Goal: Task Accomplishment & Management: Use online tool/utility

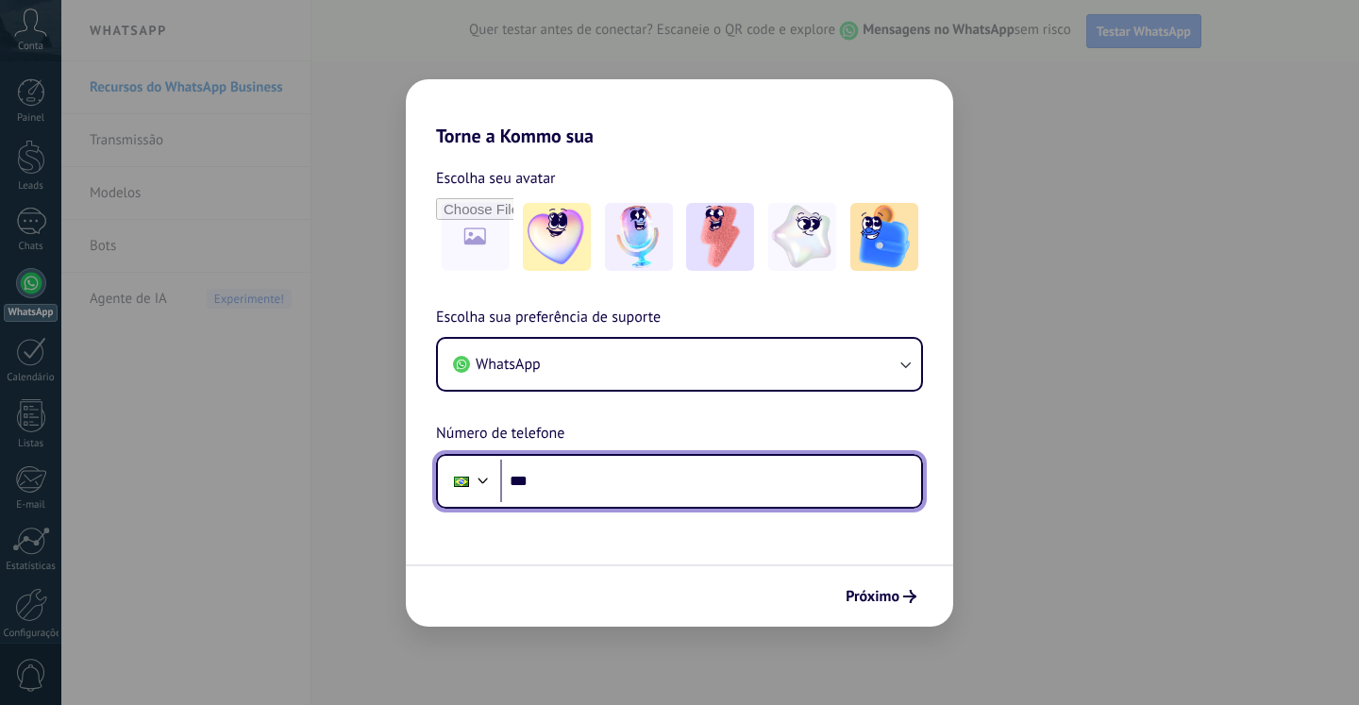
click at [643, 480] on input "***" at bounding box center [710, 481] width 421 height 43
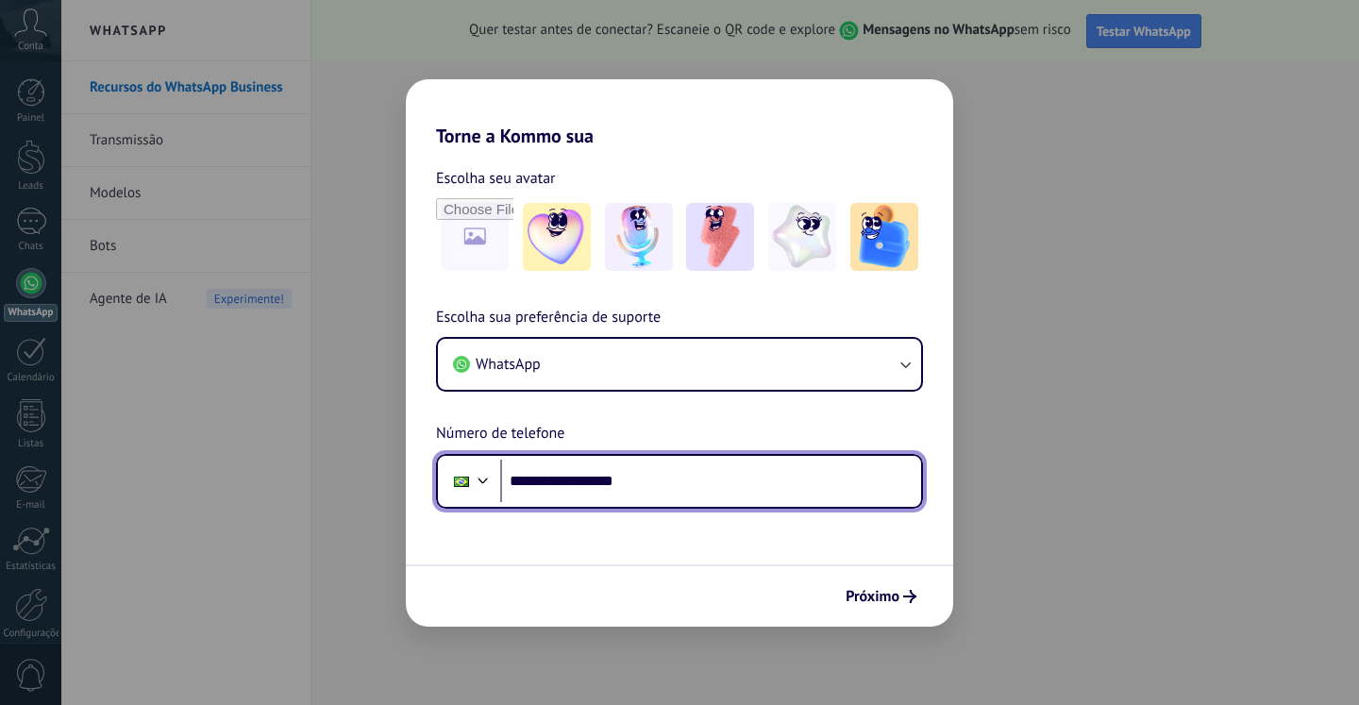
type input "**********"
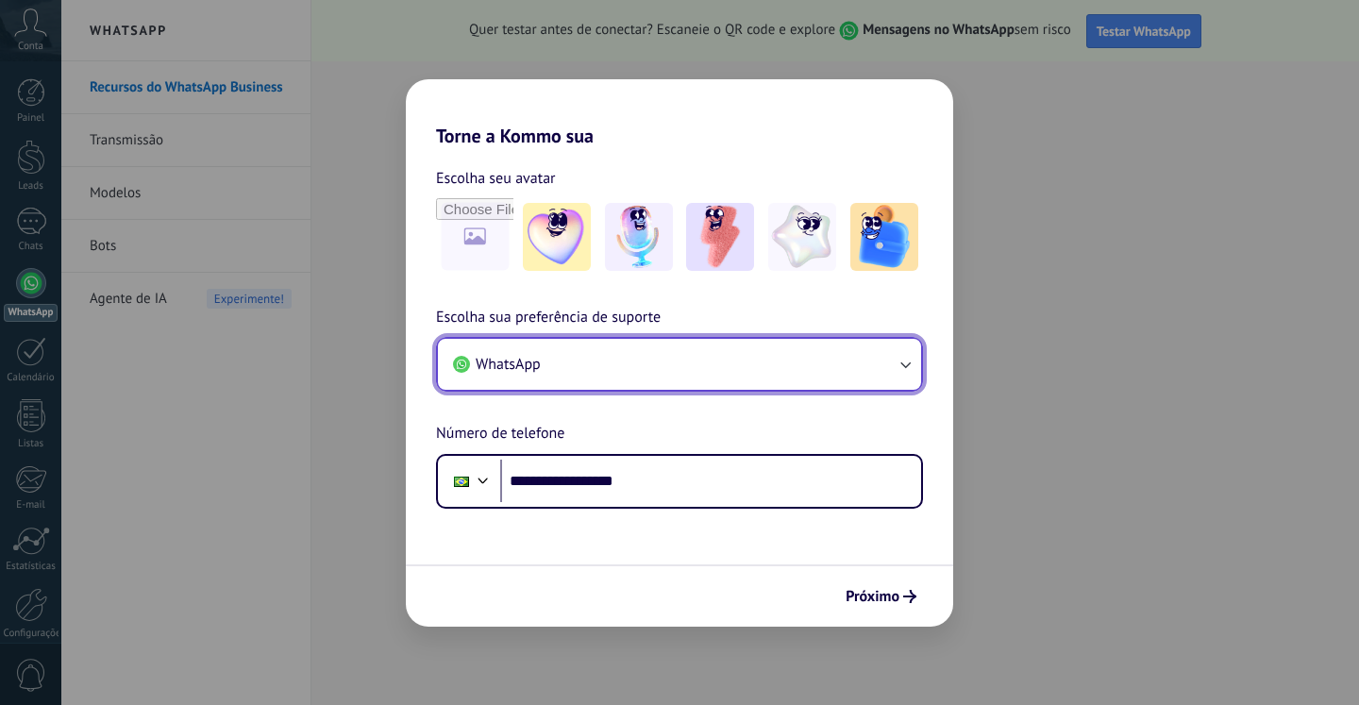
click at [793, 380] on button "WhatsApp" at bounding box center [679, 364] width 483 height 51
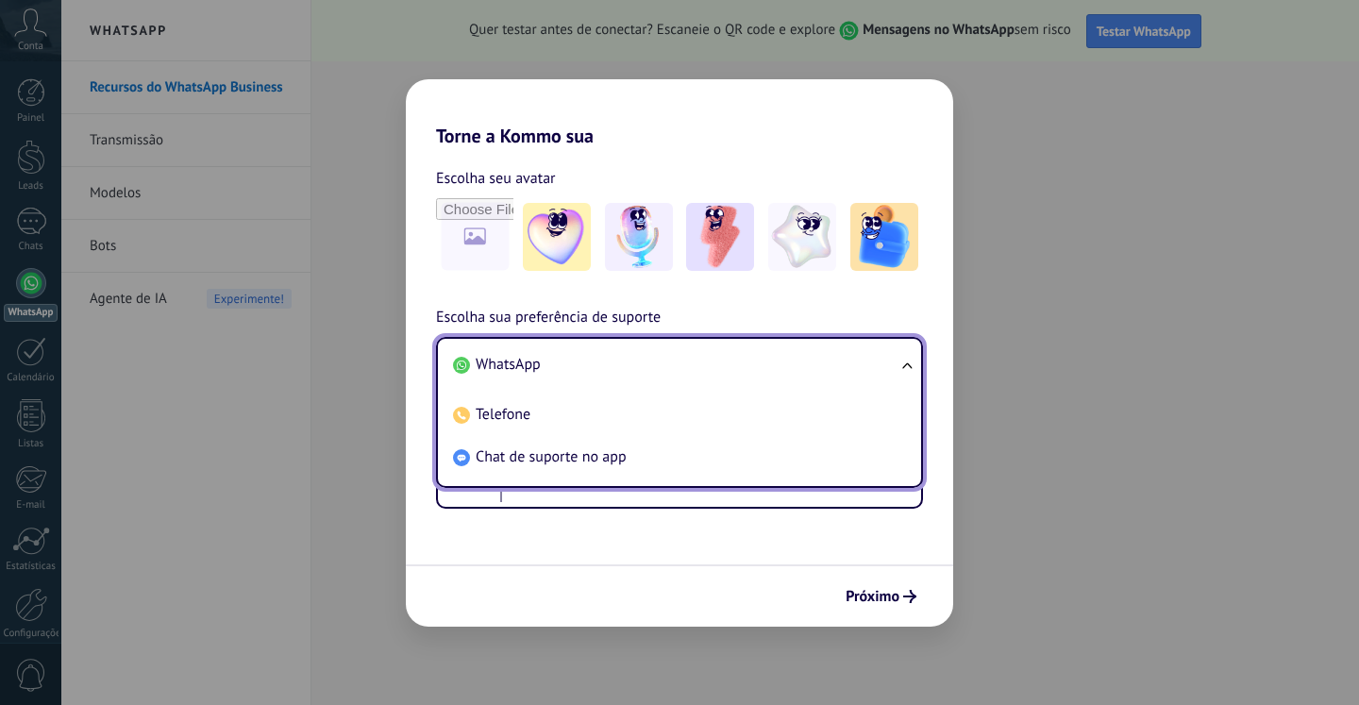
click at [794, 379] on li "WhatsApp" at bounding box center [676, 365] width 461 height 42
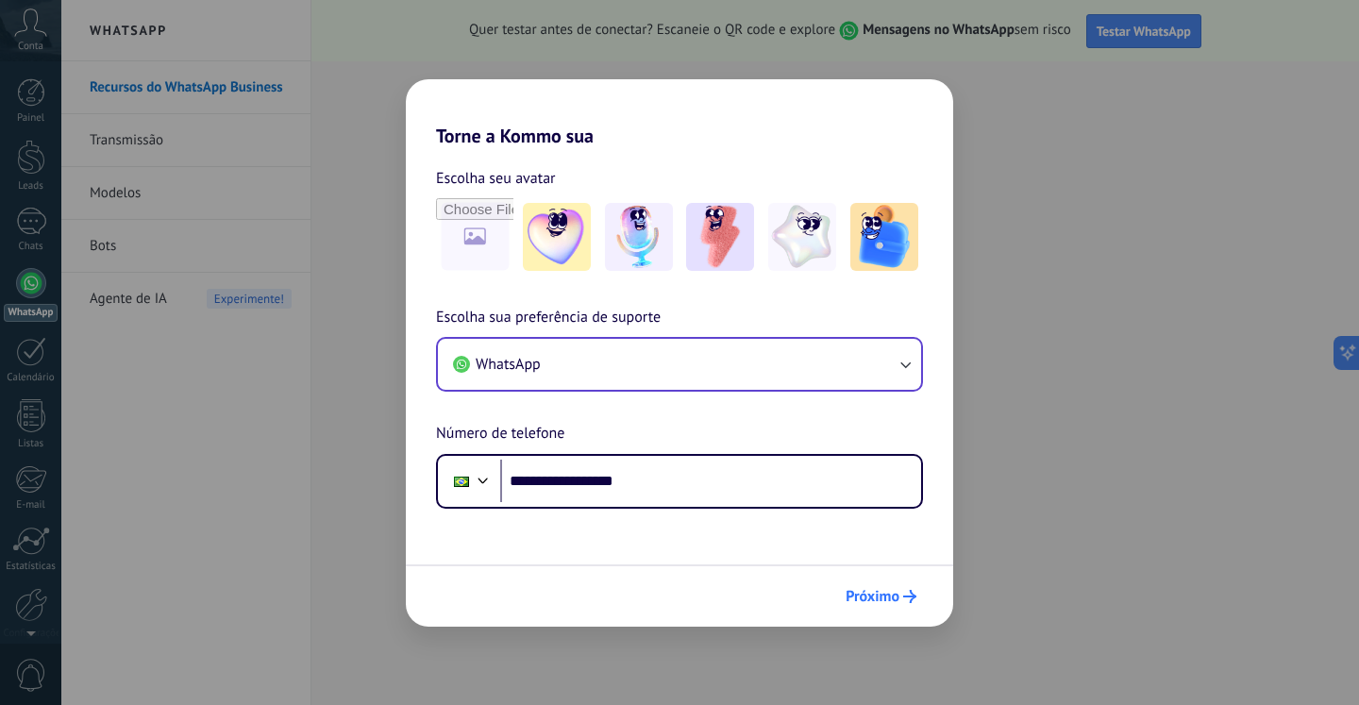
click at [902, 602] on span "Próximo" at bounding box center [881, 596] width 71 height 13
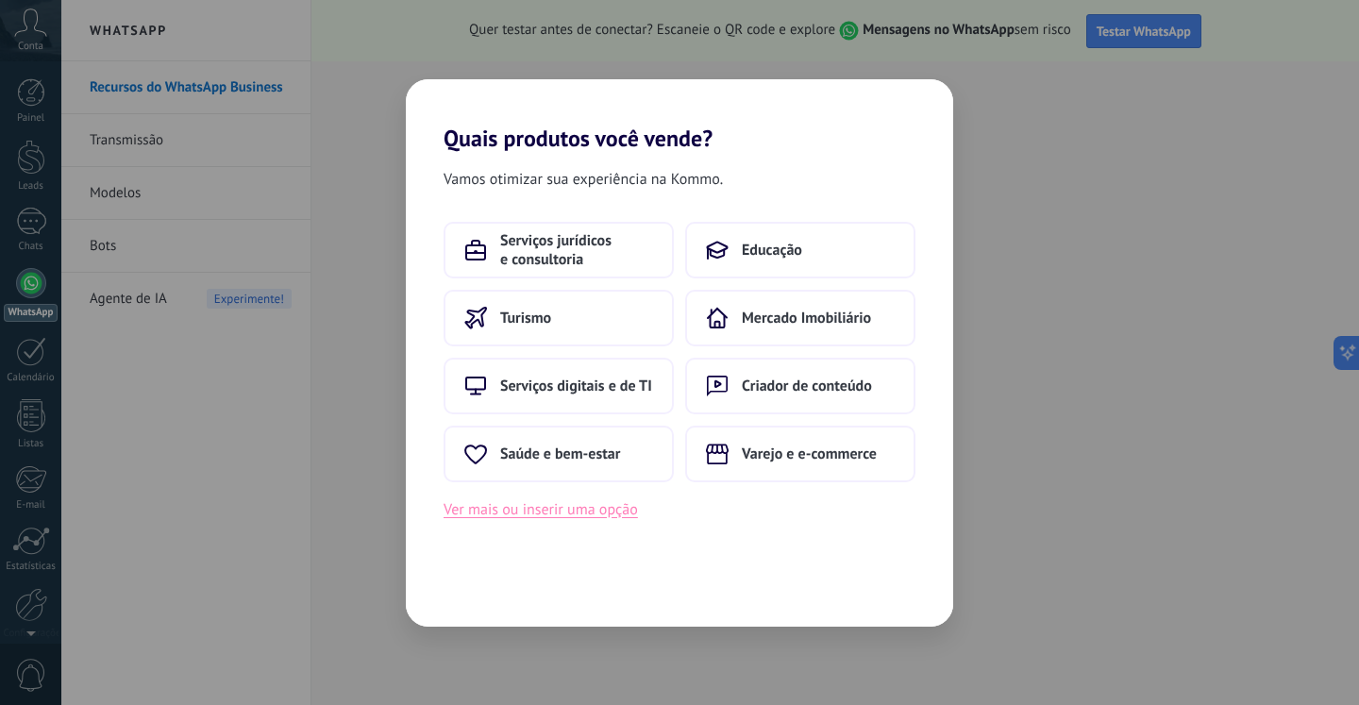
click at [571, 513] on button "Ver mais ou inserir uma opção" at bounding box center [541, 509] width 194 height 25
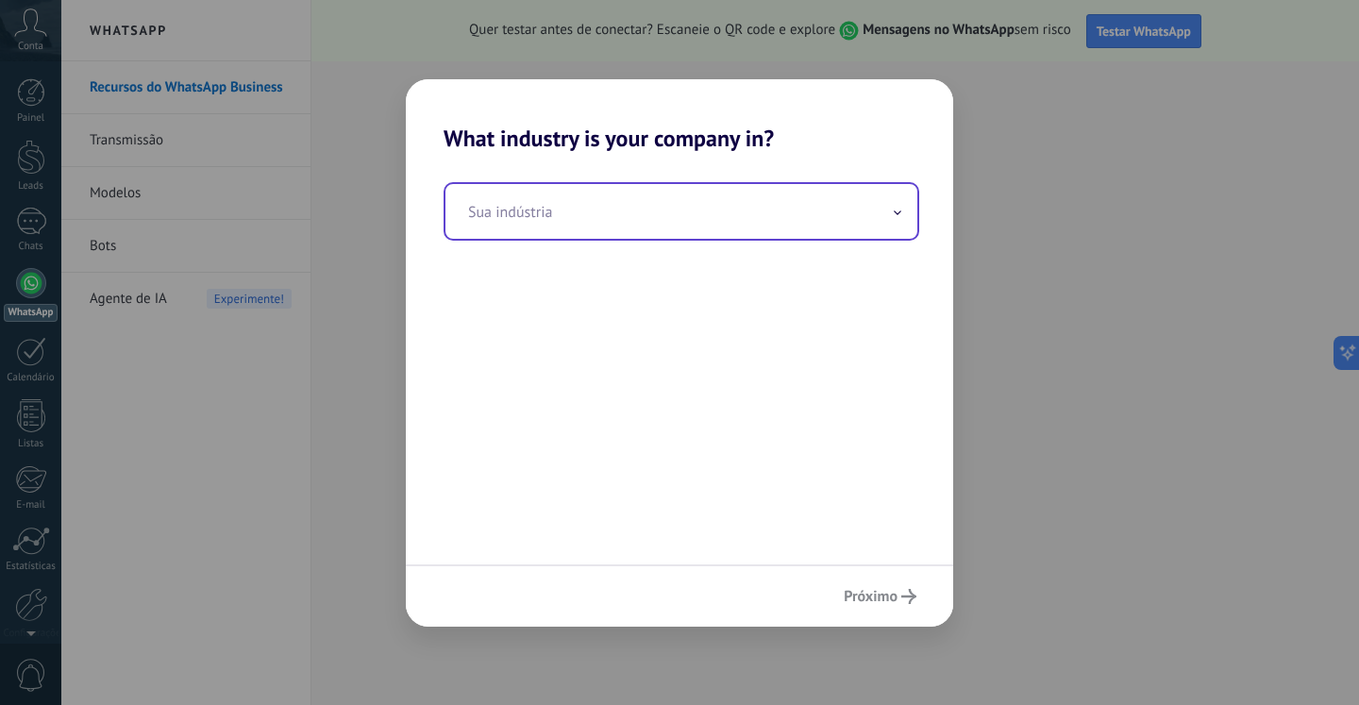
click at [645, 216] on input "text" at bounding box center [682, 211] width 472 height 55
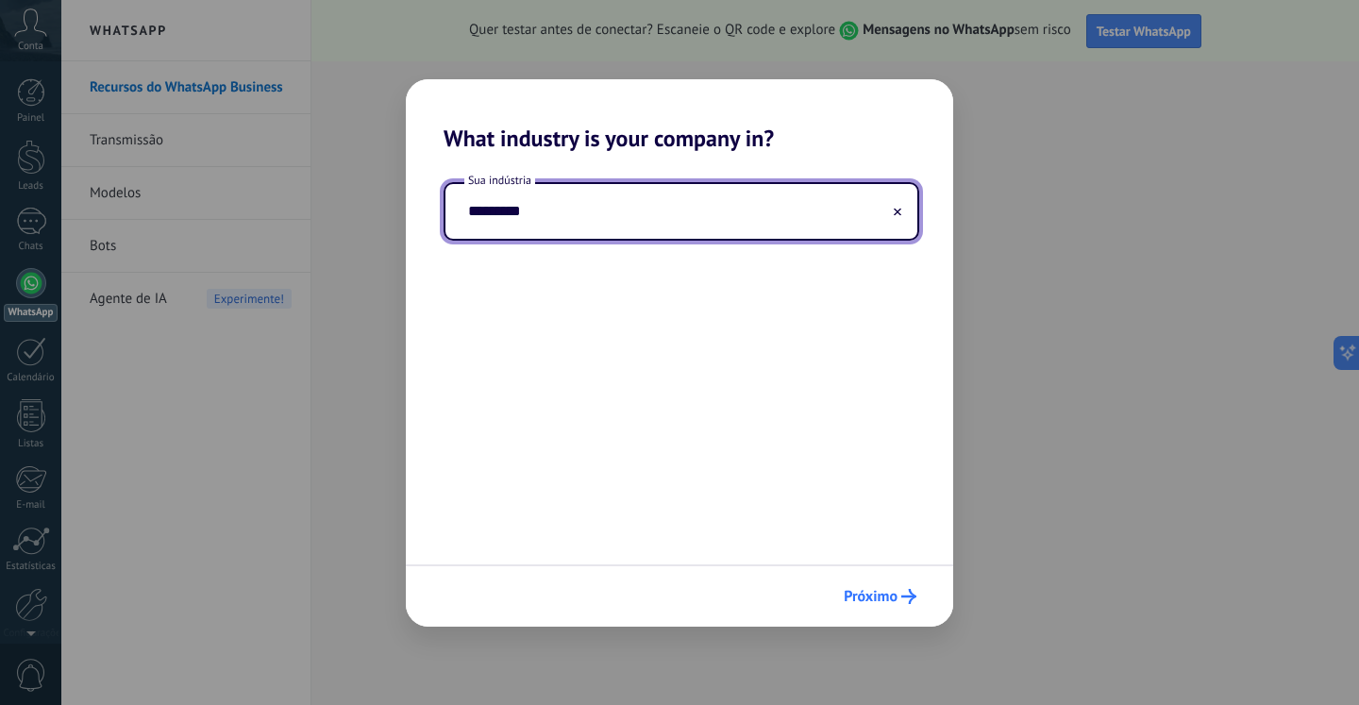
type input "*********"
click at [888, 598] on span "Próximo" at bounding box center [871, 596] width 54 height 13
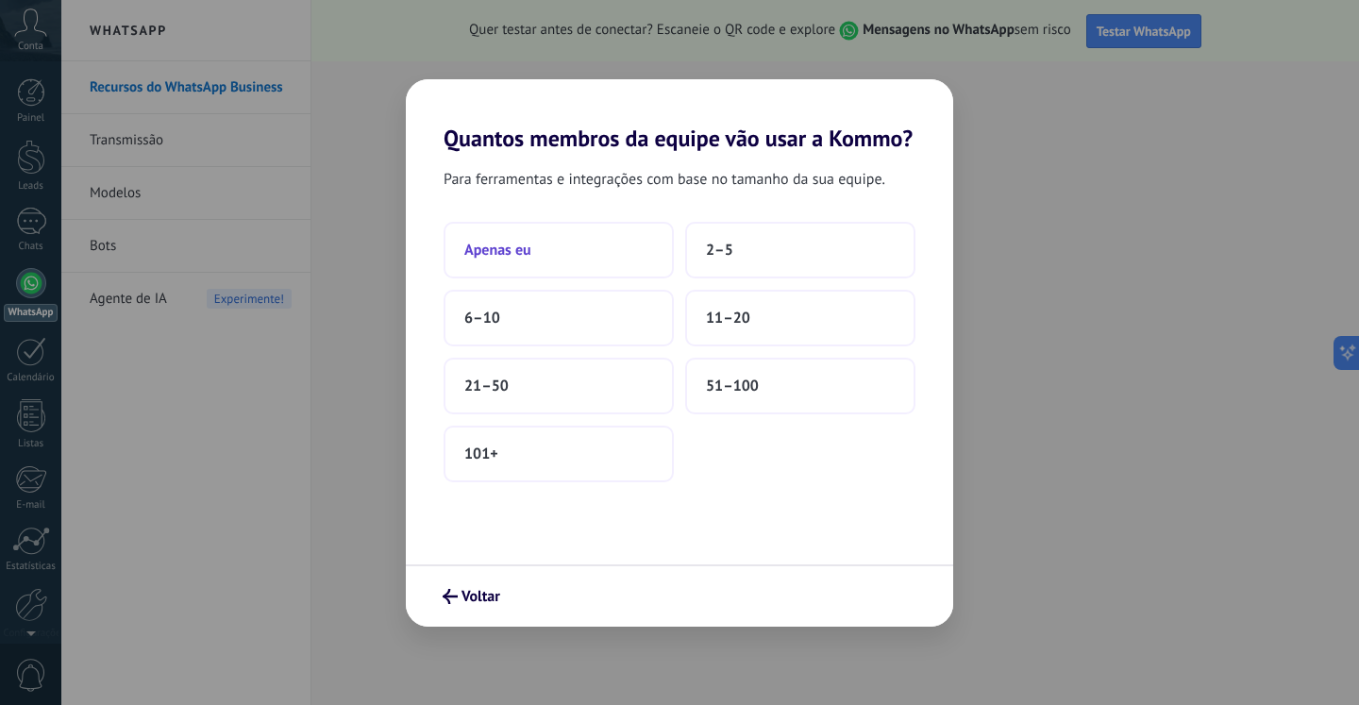
click at [605, 245] on button "Apenas eu" at bounding box center [559, 250] width 230 height 57
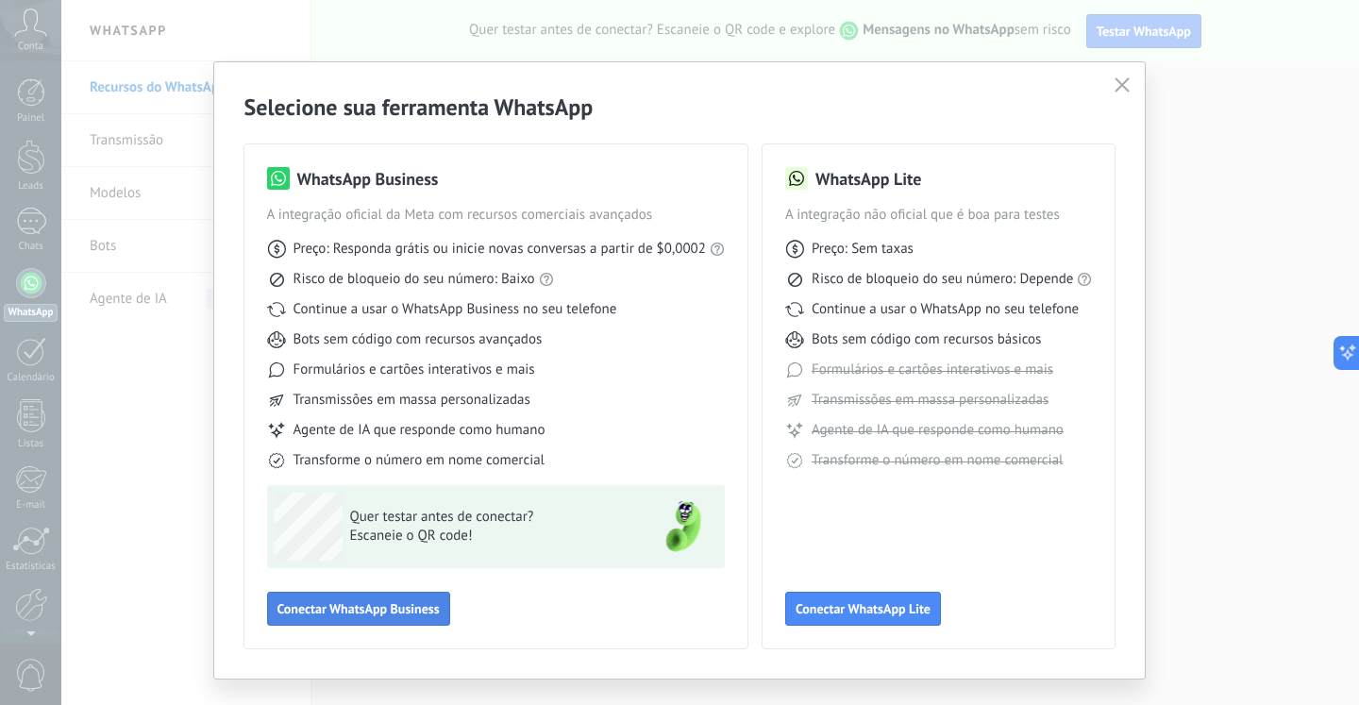
click at [381, 614] on span "Conectar WhatsApp Business" at bounding box center [359, 608] width 162 height 13
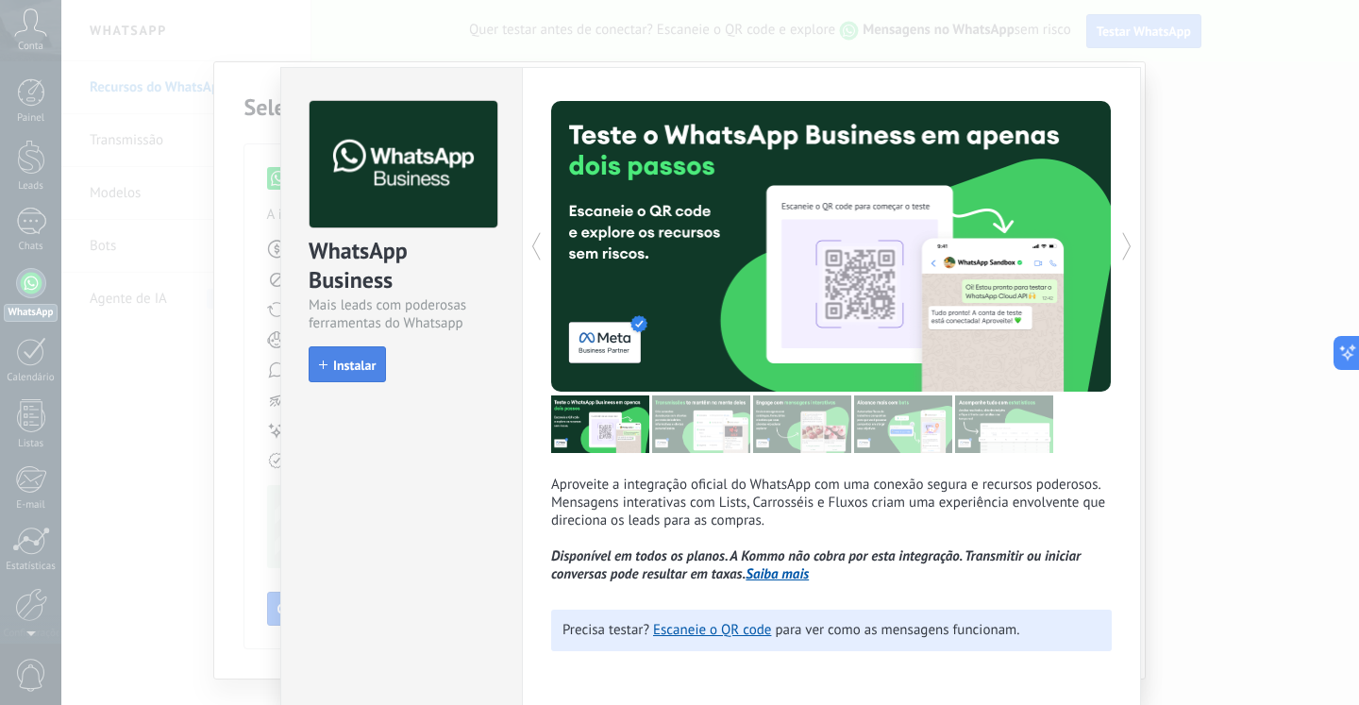
click at [356, 374] on button "Instalar" at bounding box center [347, 364] width 77 height 36
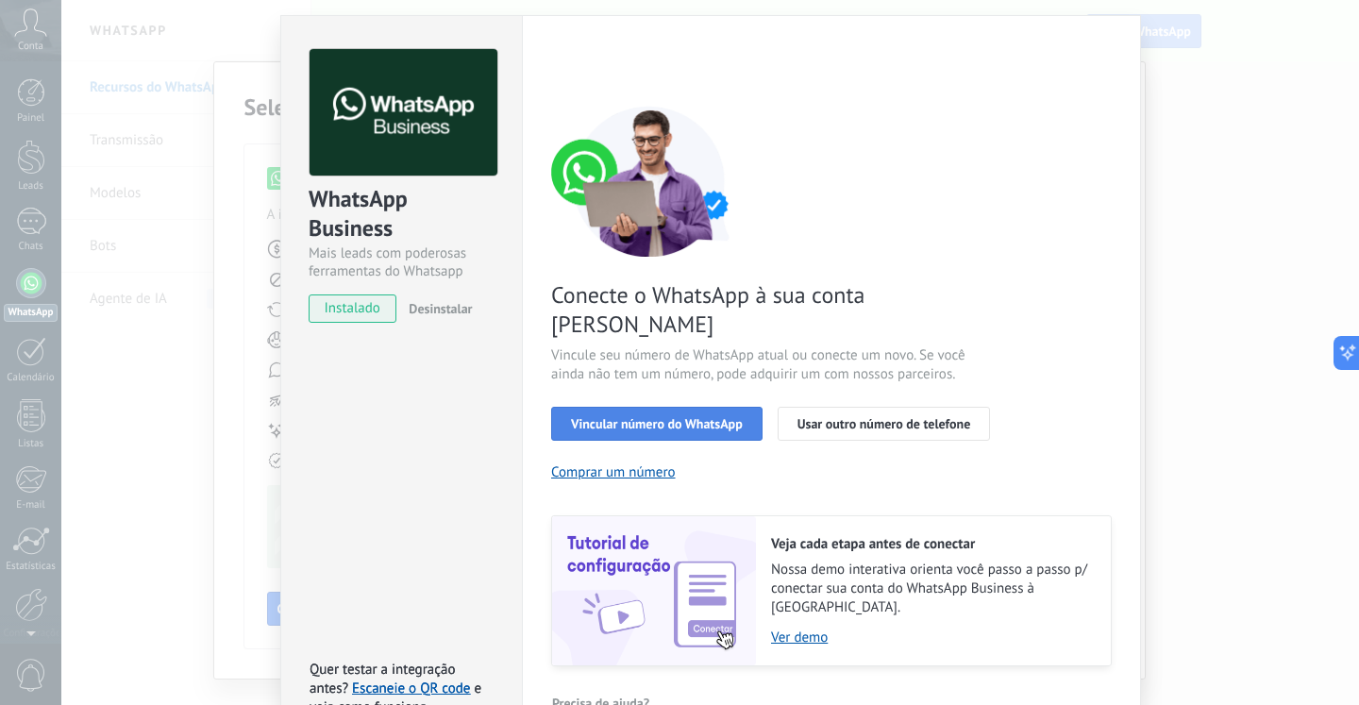
scroll to position [59, 0]
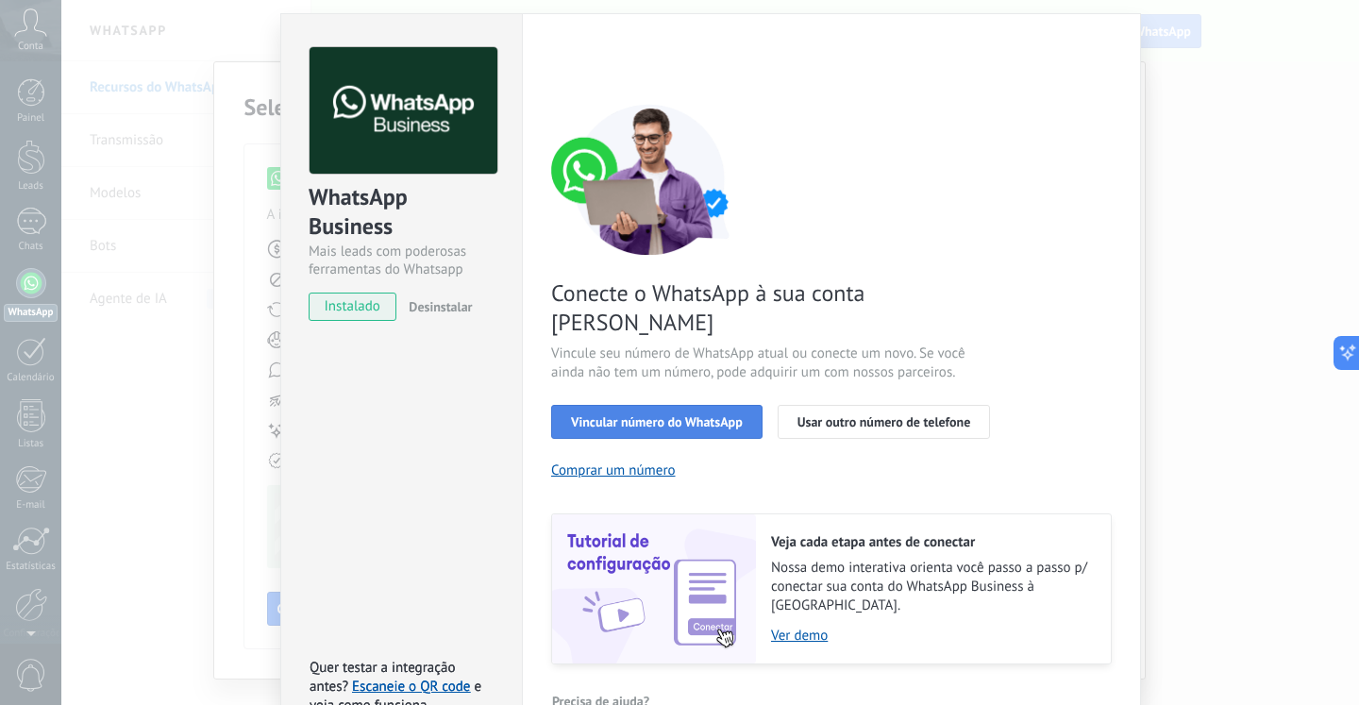
click at [702, 415] on span "Vincular número do WhatsApp" at bounding box center [657, 421] width 172 height 13
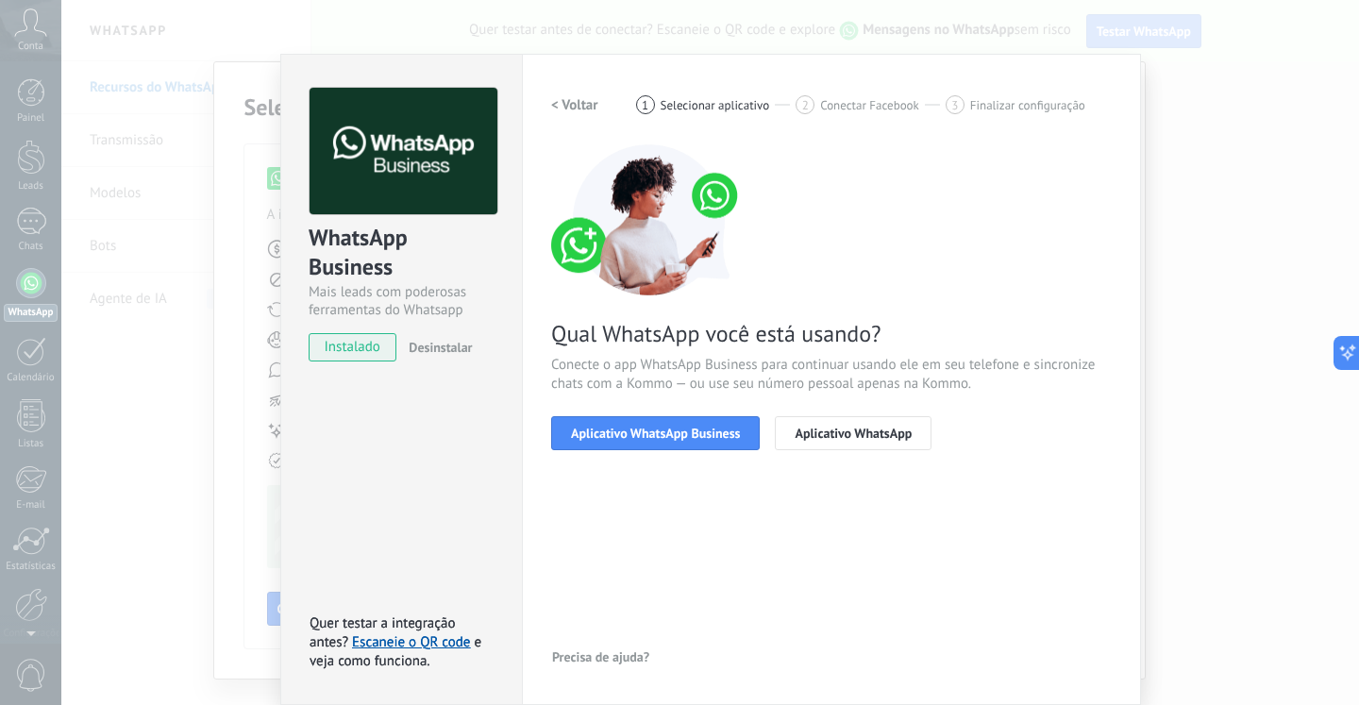
scroll to position [18, 0]
click at [693, 429] on span "Aplicativo WhatsApp Business" at bounding box center [655, 433] width 169 height 13
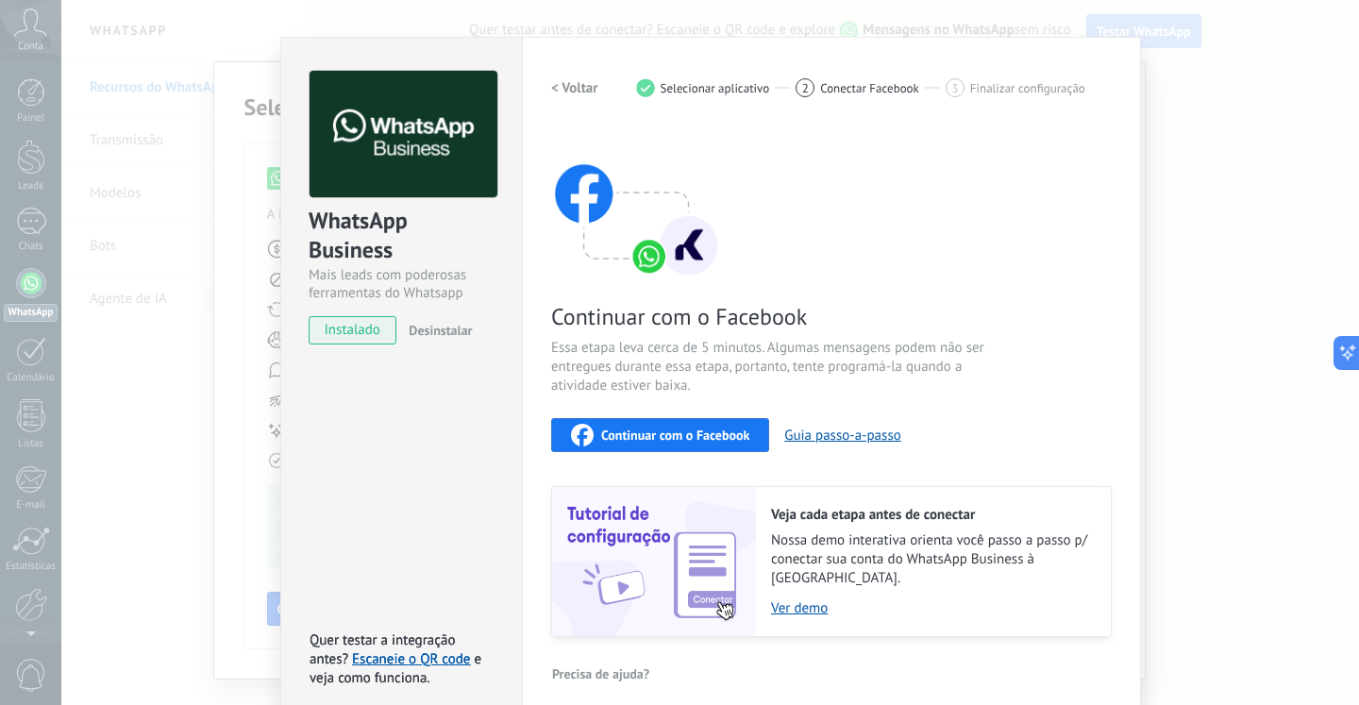
scroll to position [37, 0]
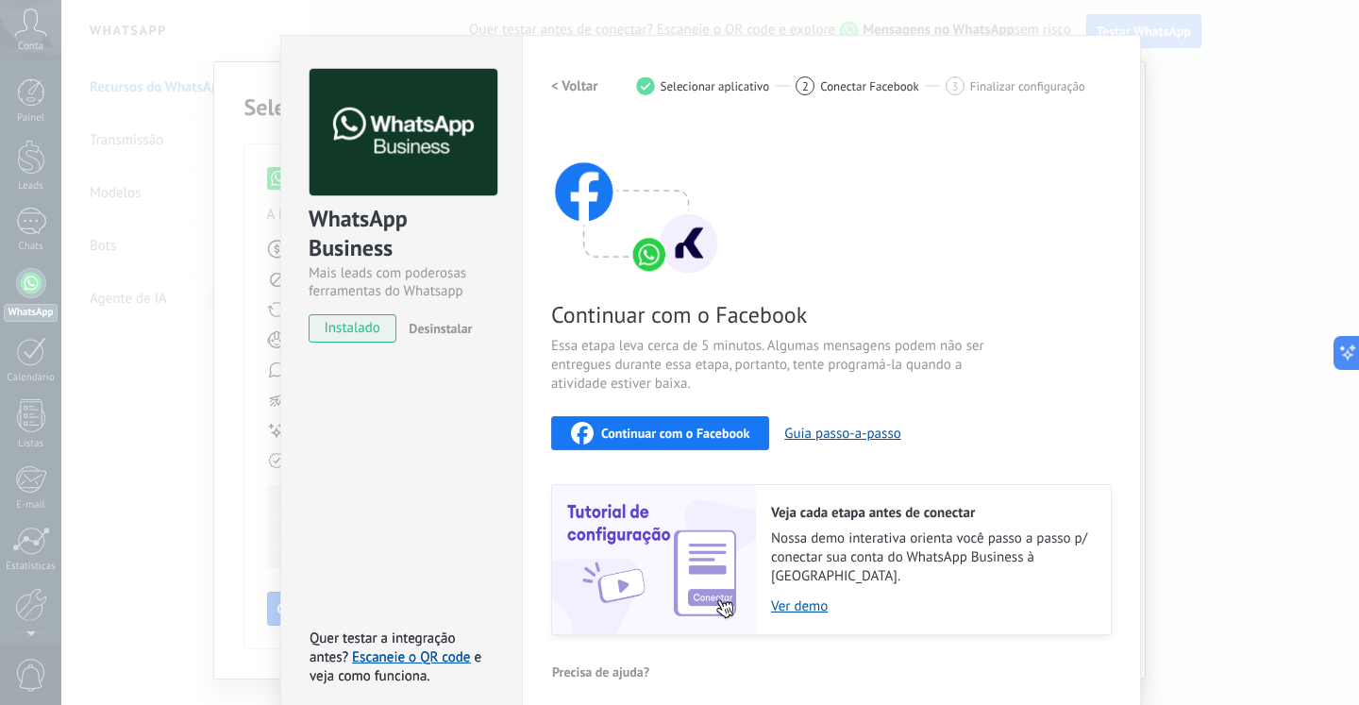
drag, startPoint x: 1245, startPoint y: 111, endPoint x: 1195, endPoint y: 113, distance: 50.1
click at [1245, 110] on div "WhatsApp Business Mais leads com poderosas ferramentas do Whatsapp instalado De…" at bounding box center [710, 352] width 1298 height 705
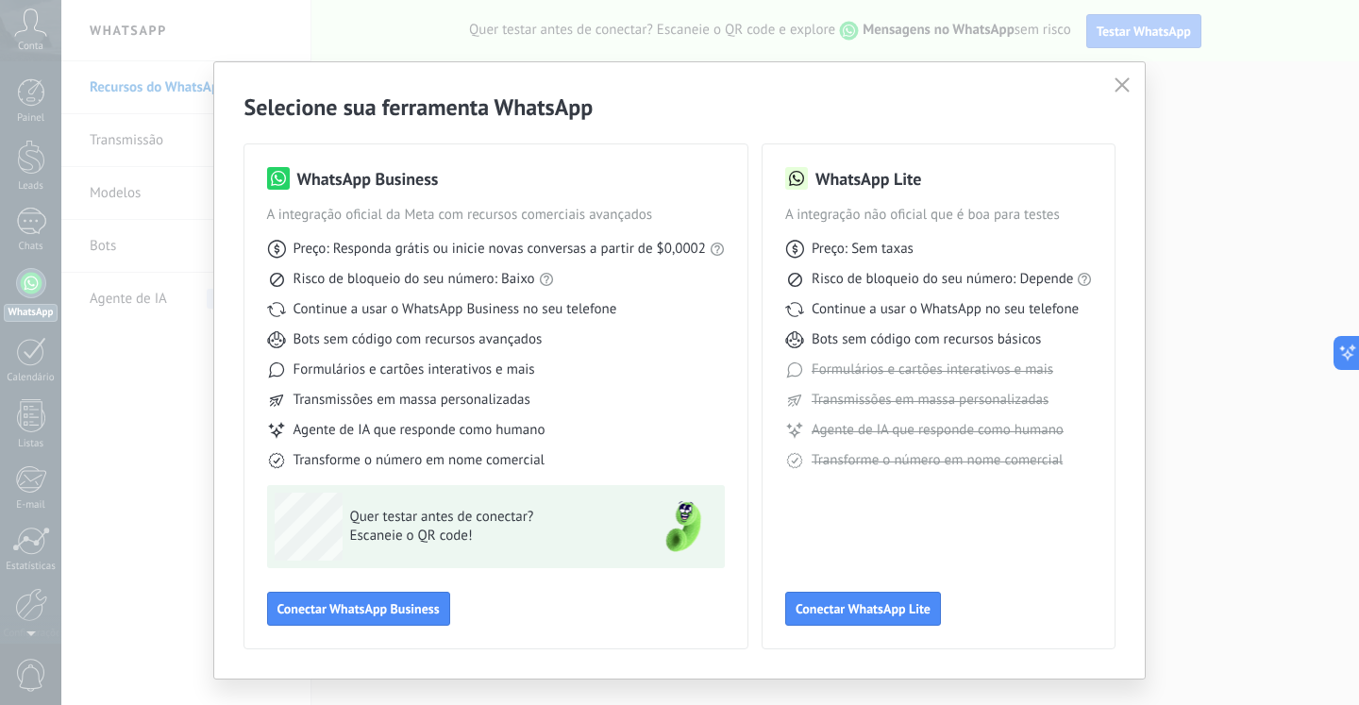
scroll to position [0, 0]
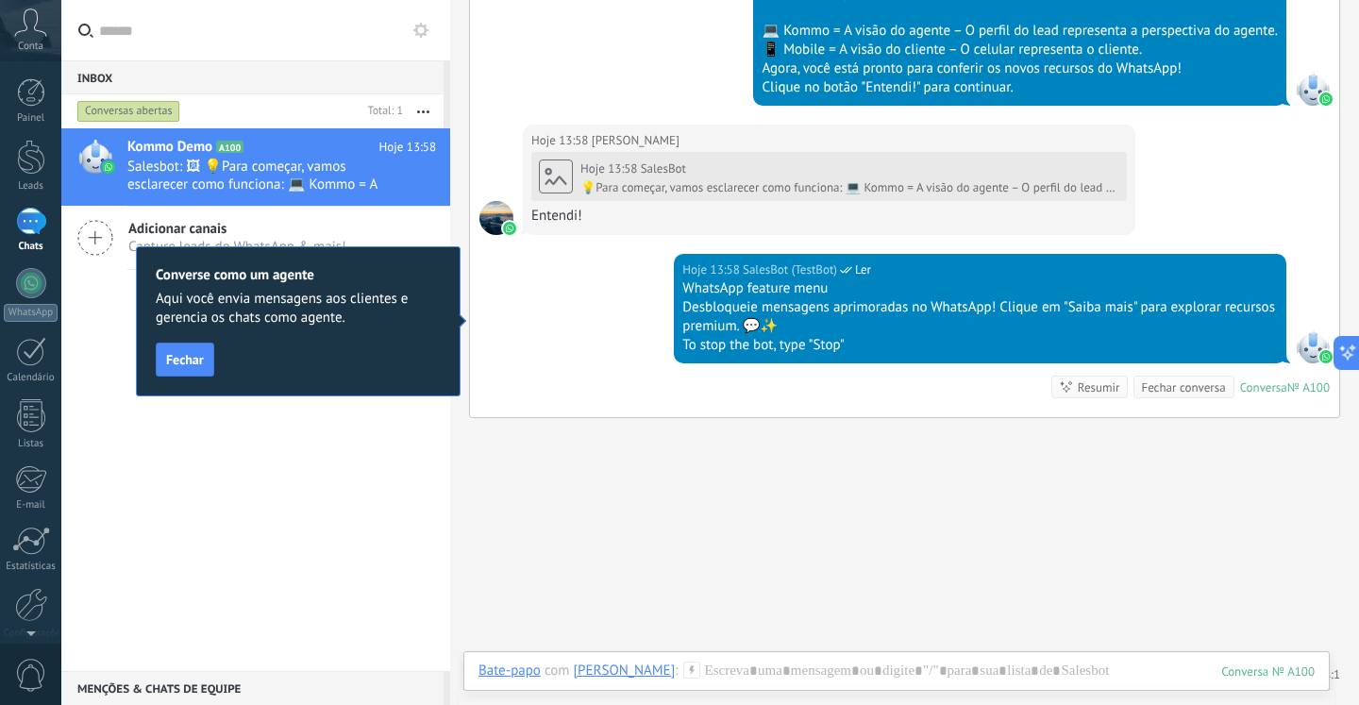
scroll to position [766, 0]
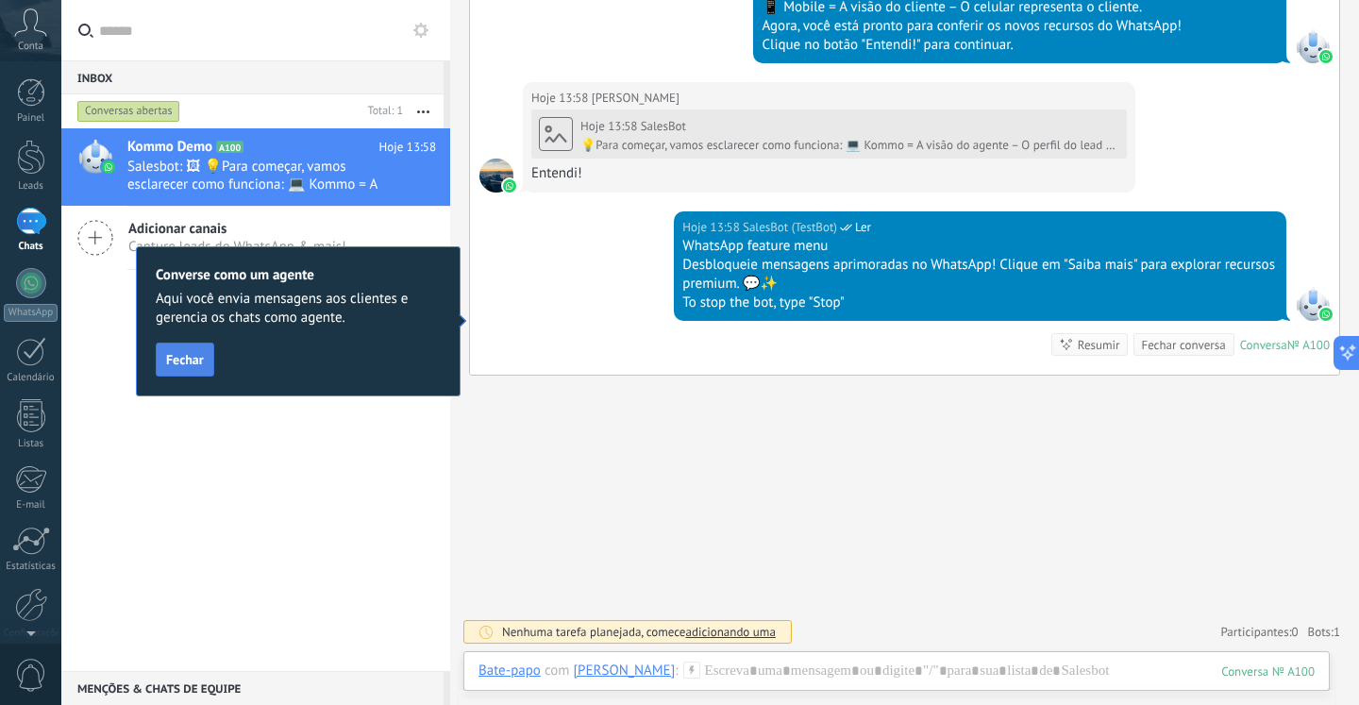
click at [170, 358] on span "Fechar" at bounding box center [185, 359] width 38 height 13
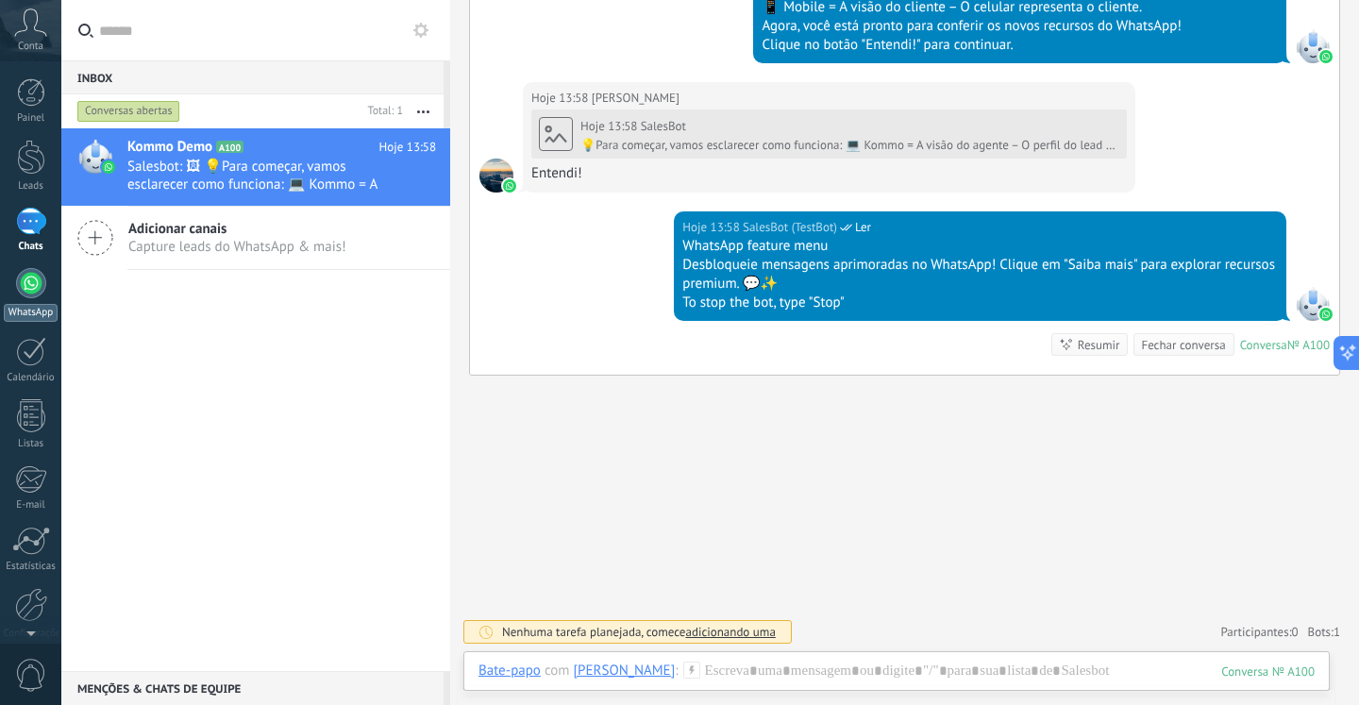
click at [22, 300] on div "WhatsApp" at bounding box center [30, 295] width 61 height 54
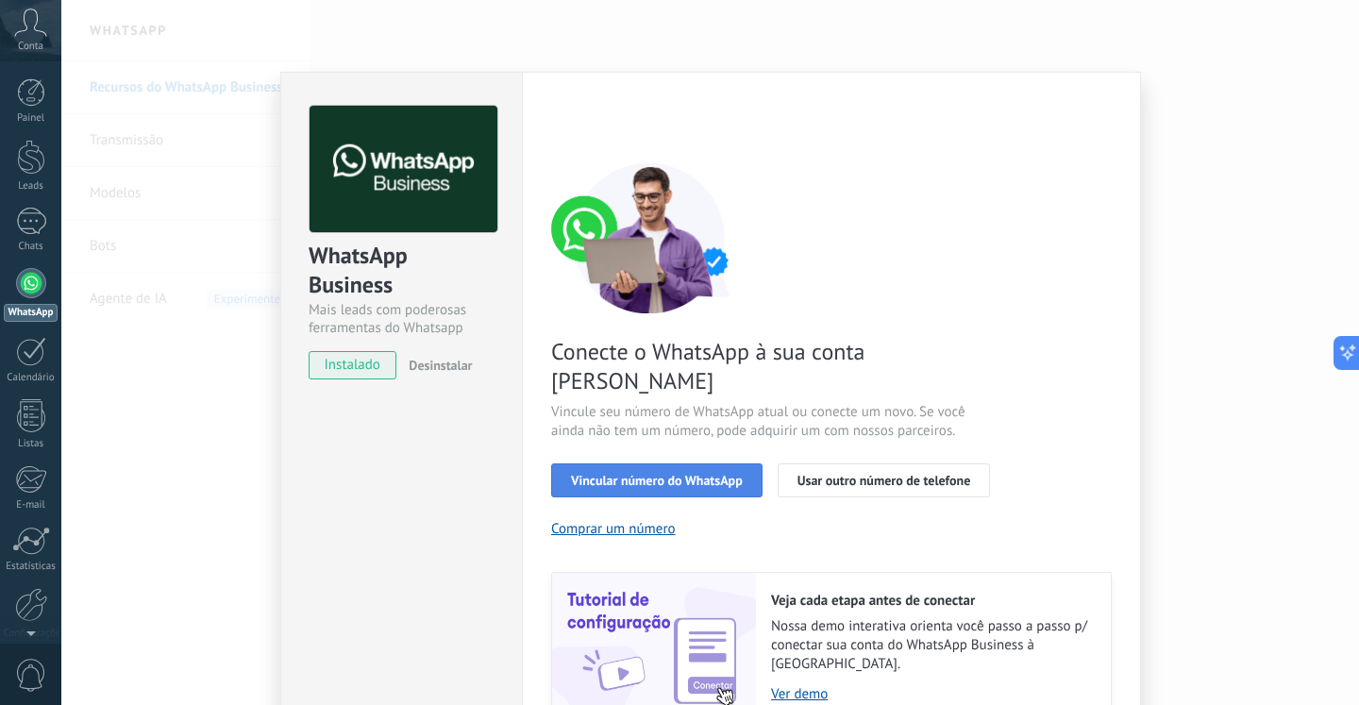
scroll to position [59, 0]
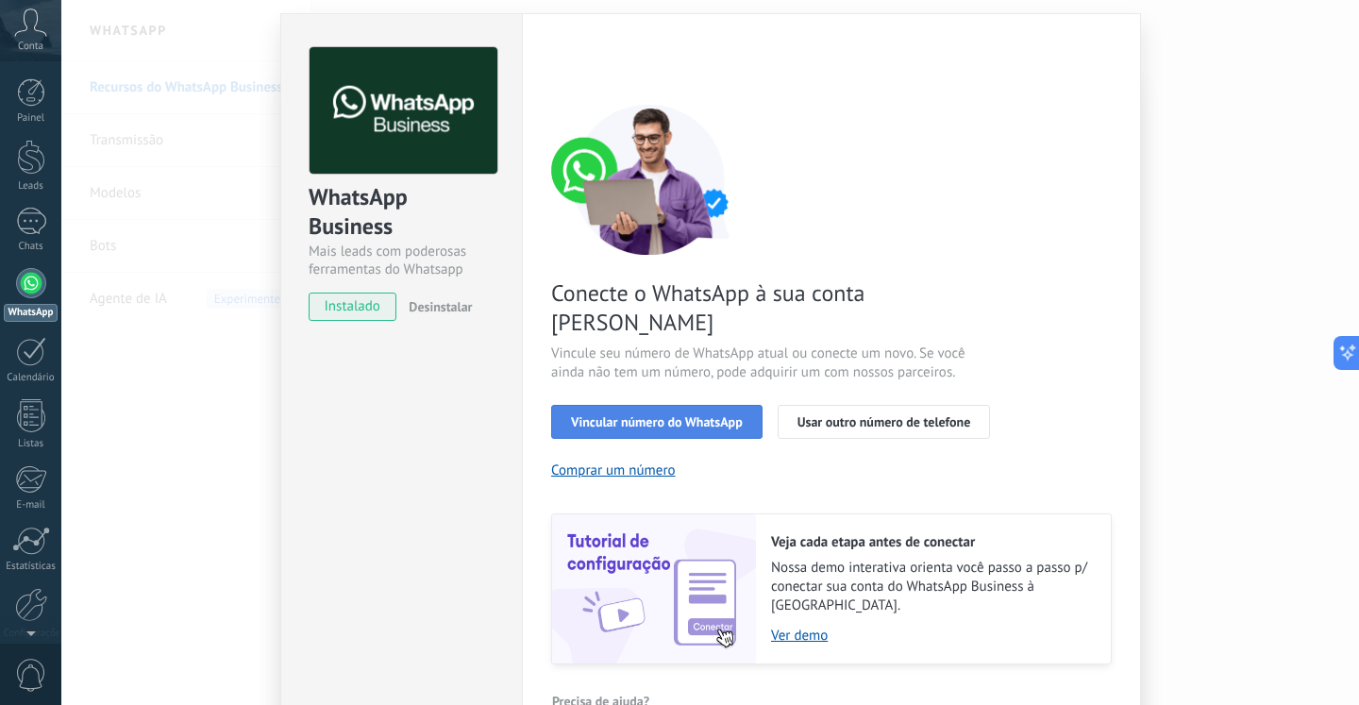
click at [679, 415] on span "Vincular número do WhatsApp" at bounding box center [657, 421] width 172 height 13
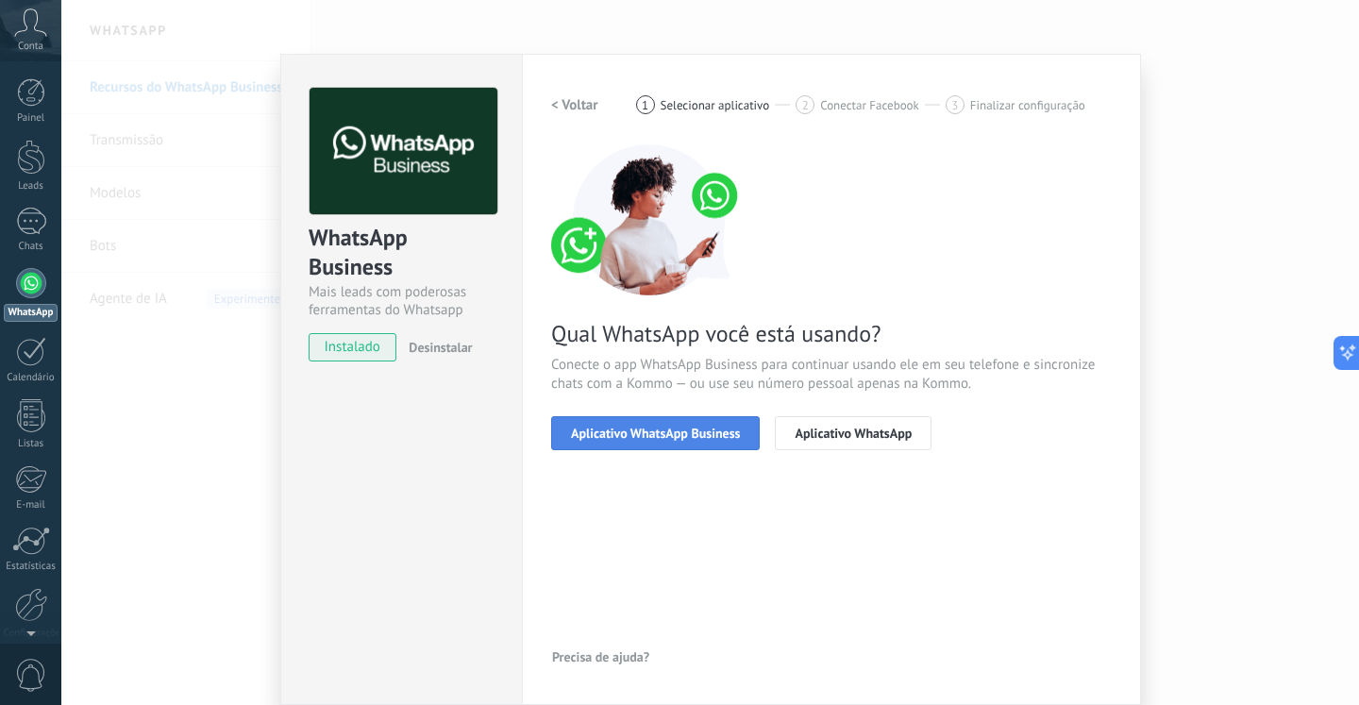
click at [705, 424] on button "Aplicativo WhatsApp Business" at bounding box center [655, 433] width 209 height 34
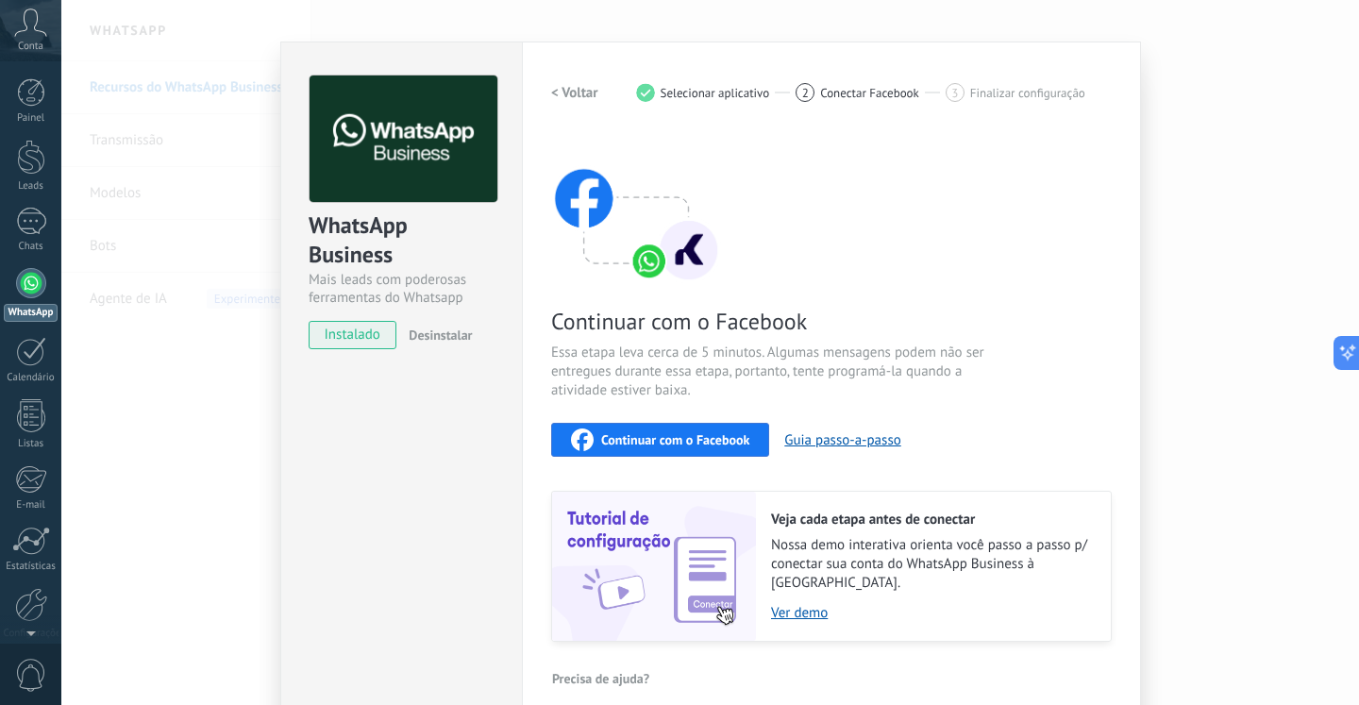
scroll to position [37, 0]
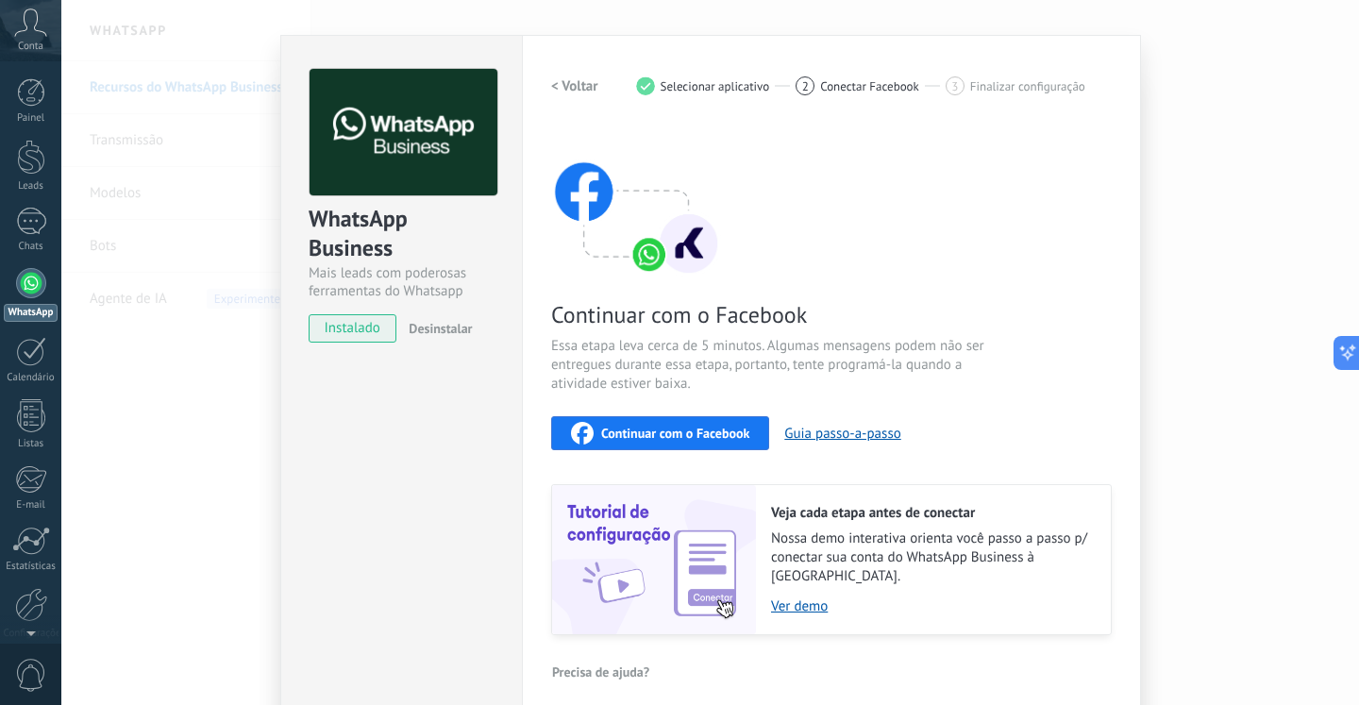
click at [700, 427] on span "Continuar com o Facebook" at bounding box center [675, 433] width 148 height 13
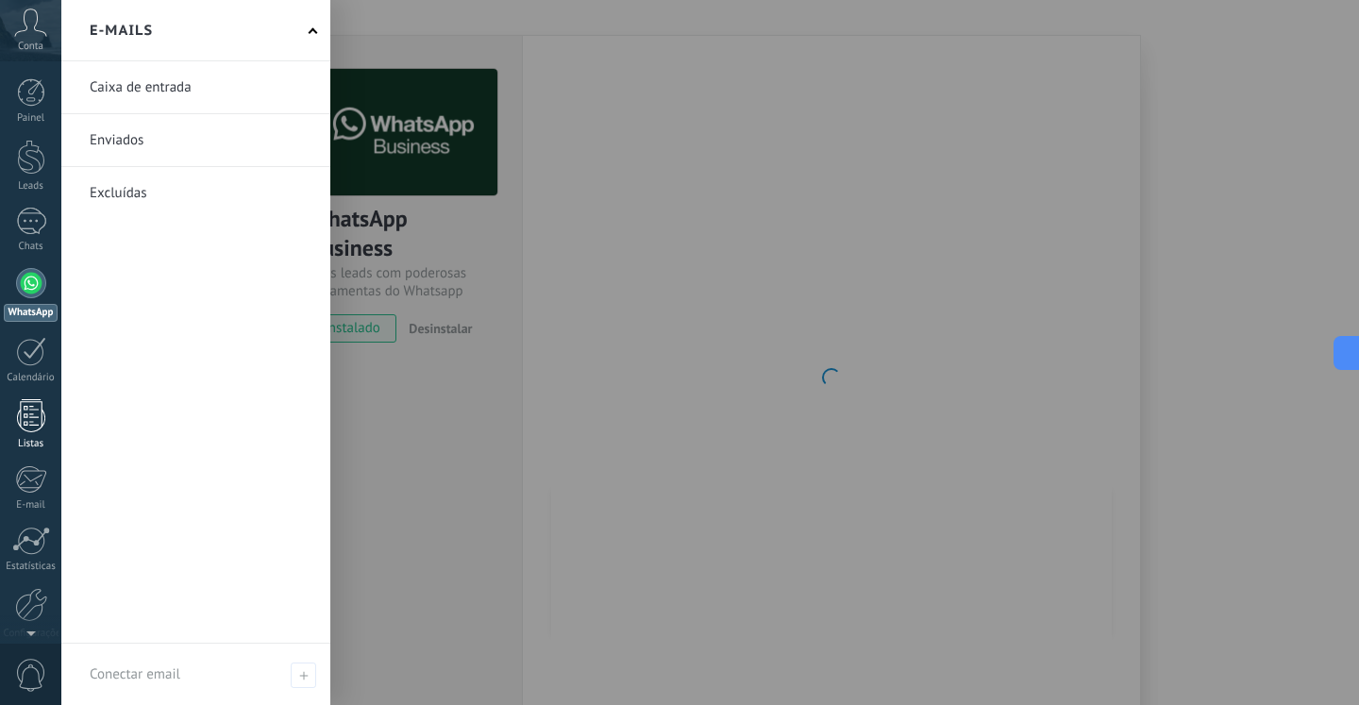
click at [24, 416] on div at bounding box center [31, 415] width 28 height 33
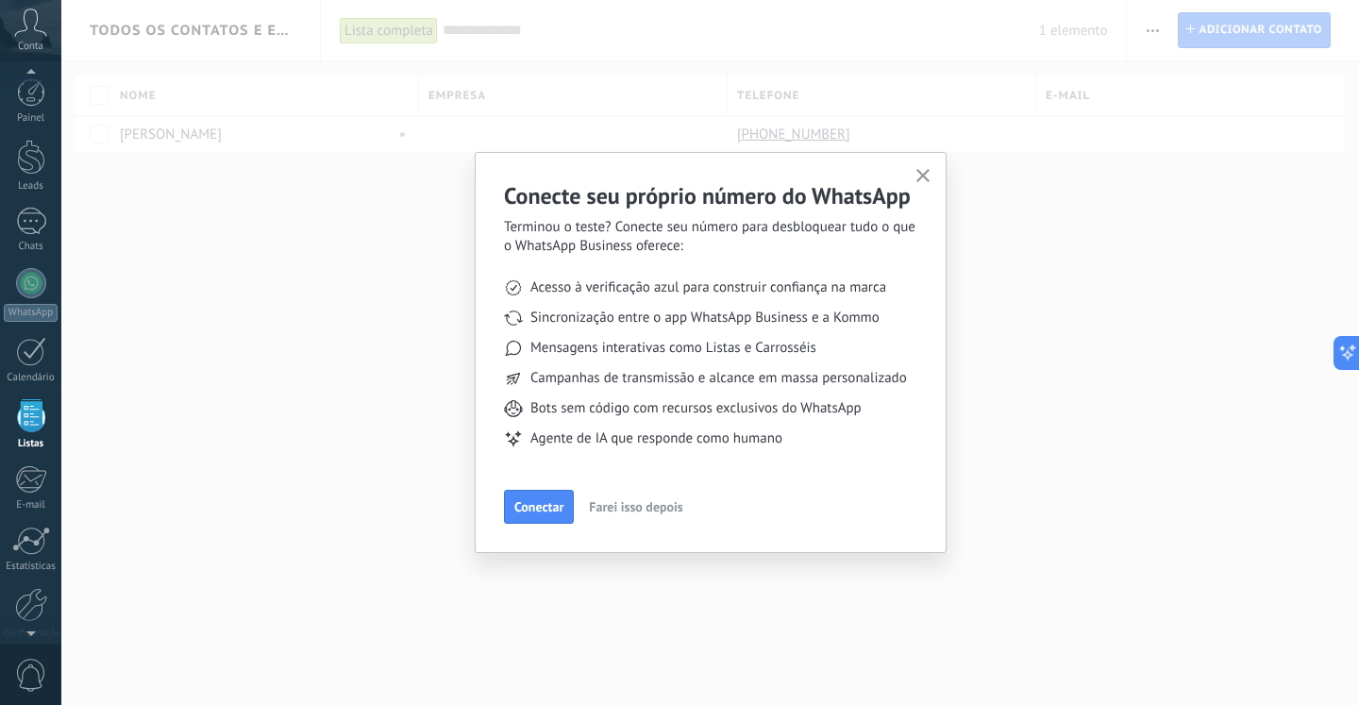
scroll to position [49, 0]
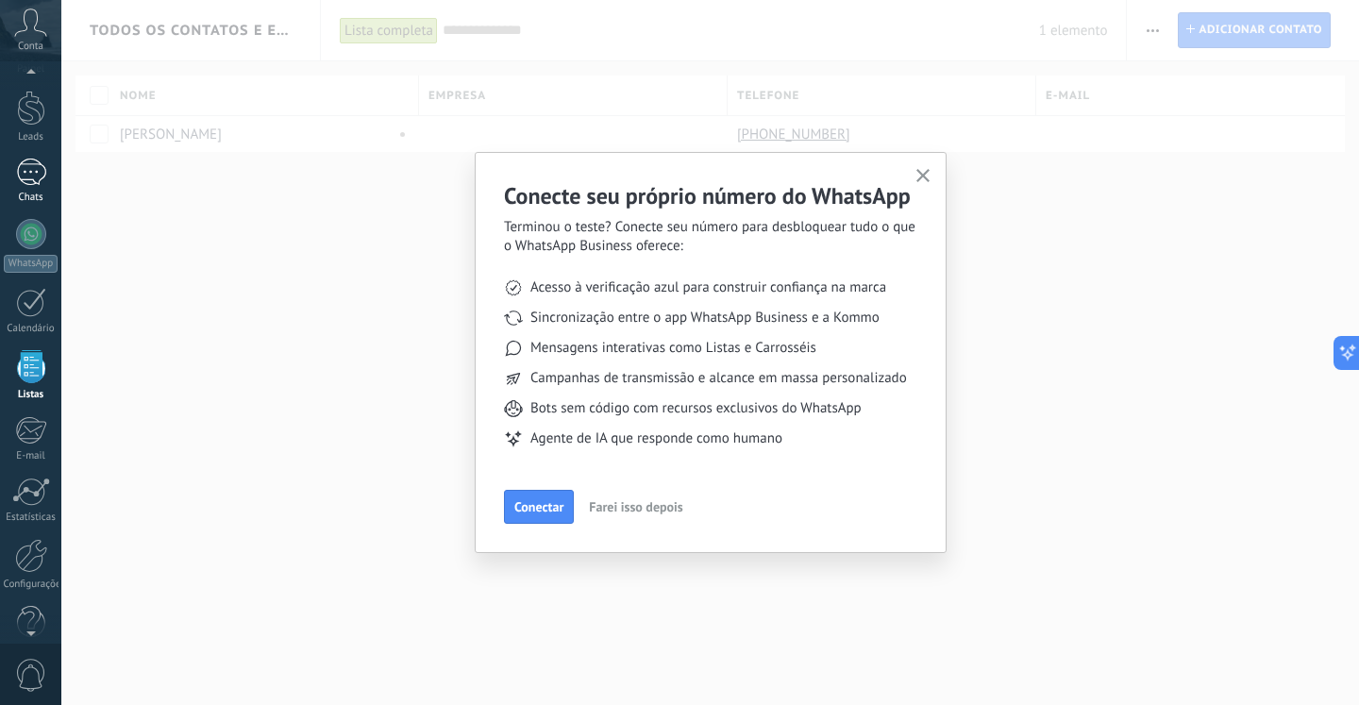
click at [33, 171] on div "1" at bounding box center [31, 172] width 30 height 27
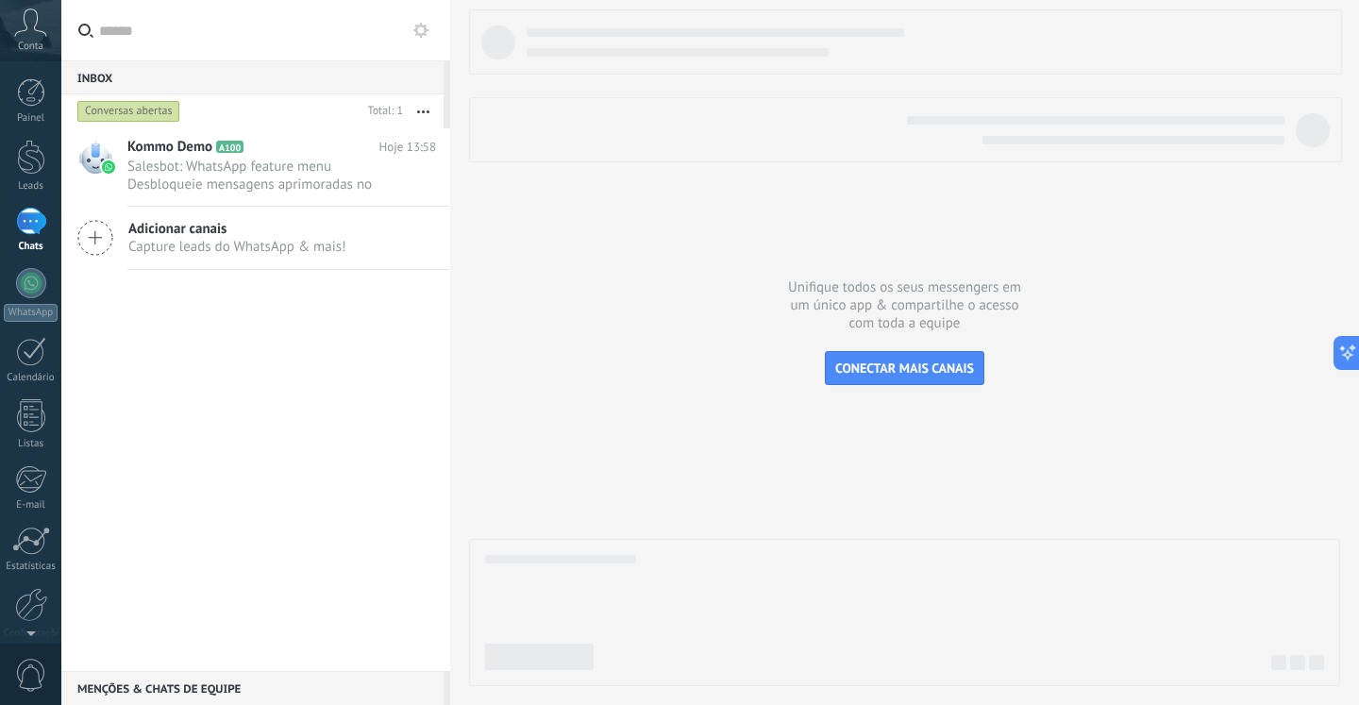
click at [265, 237] on span "Adicionar canais" at bounding box center [237, 229] width 218 height 18
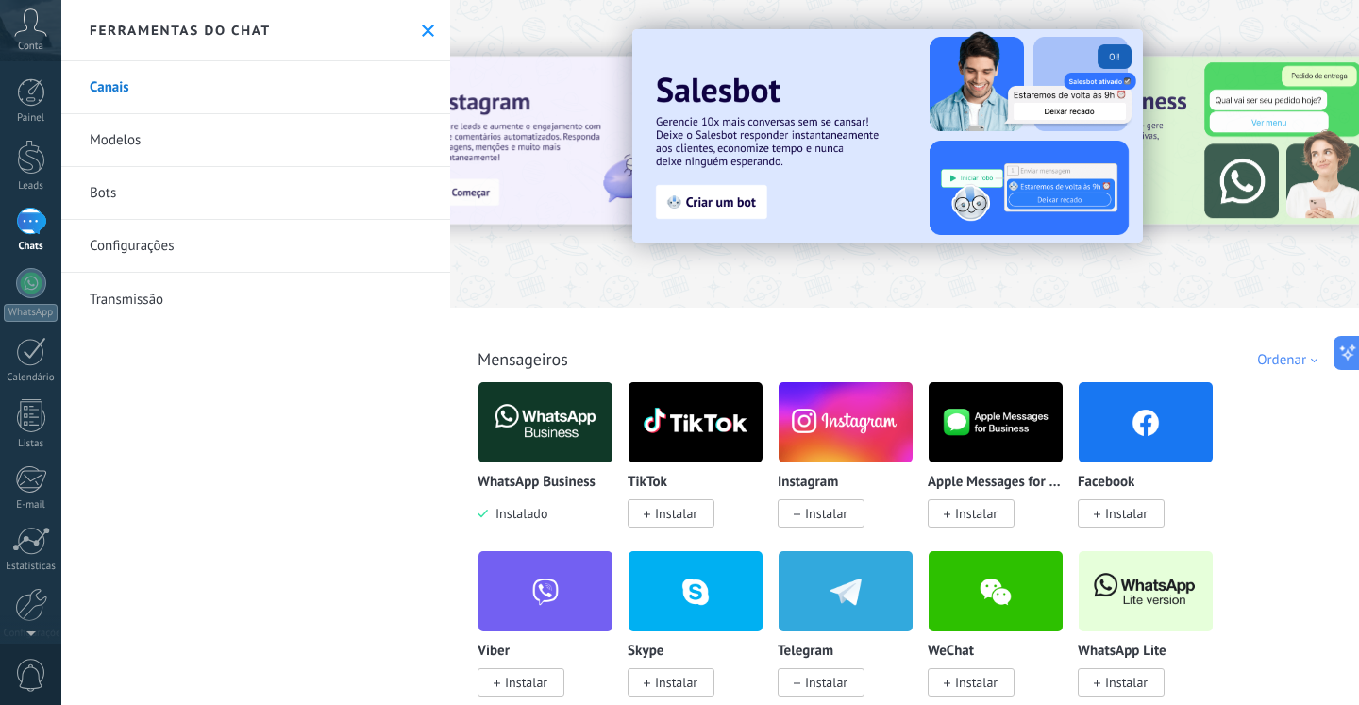
click at [25, 219] on div "1" at bounding box center [31, 221] width 30 height 27
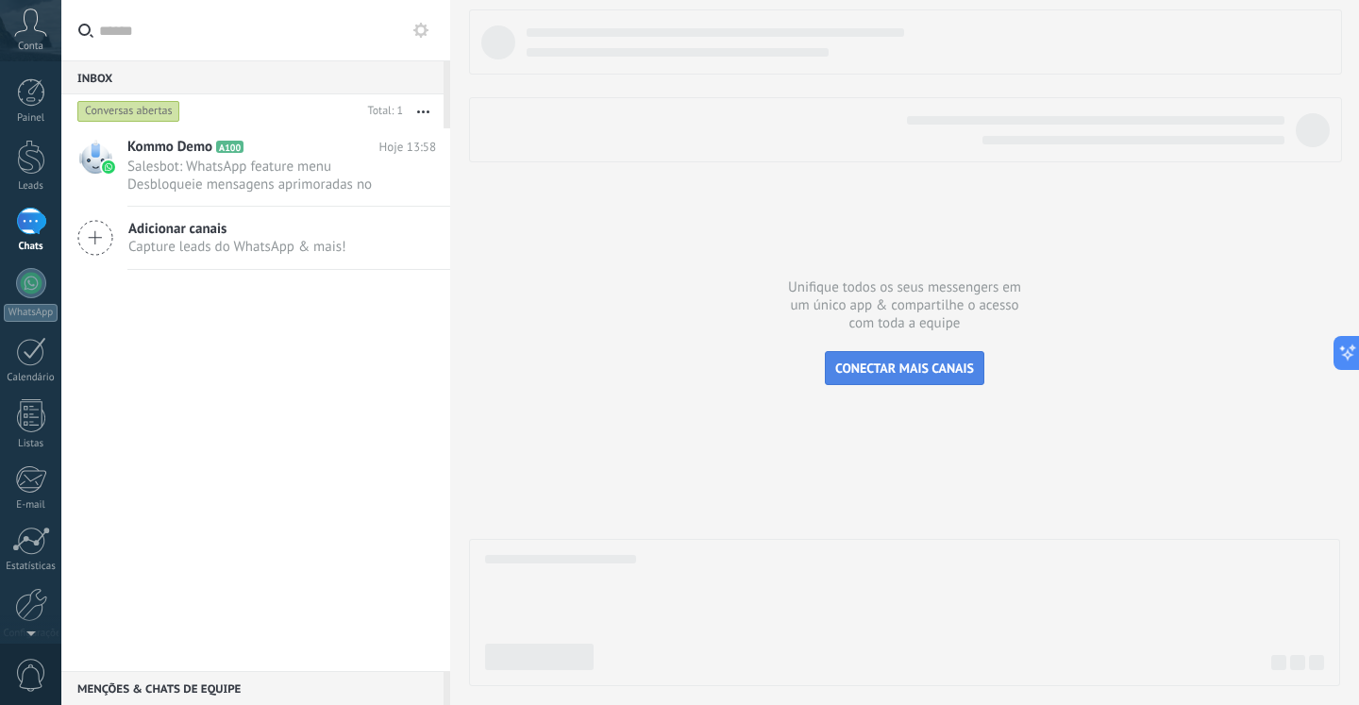
click at [918, 377] on button "CONECTAR MAIS CANAIS" at bounding box center [905, 368] width 160 height 34
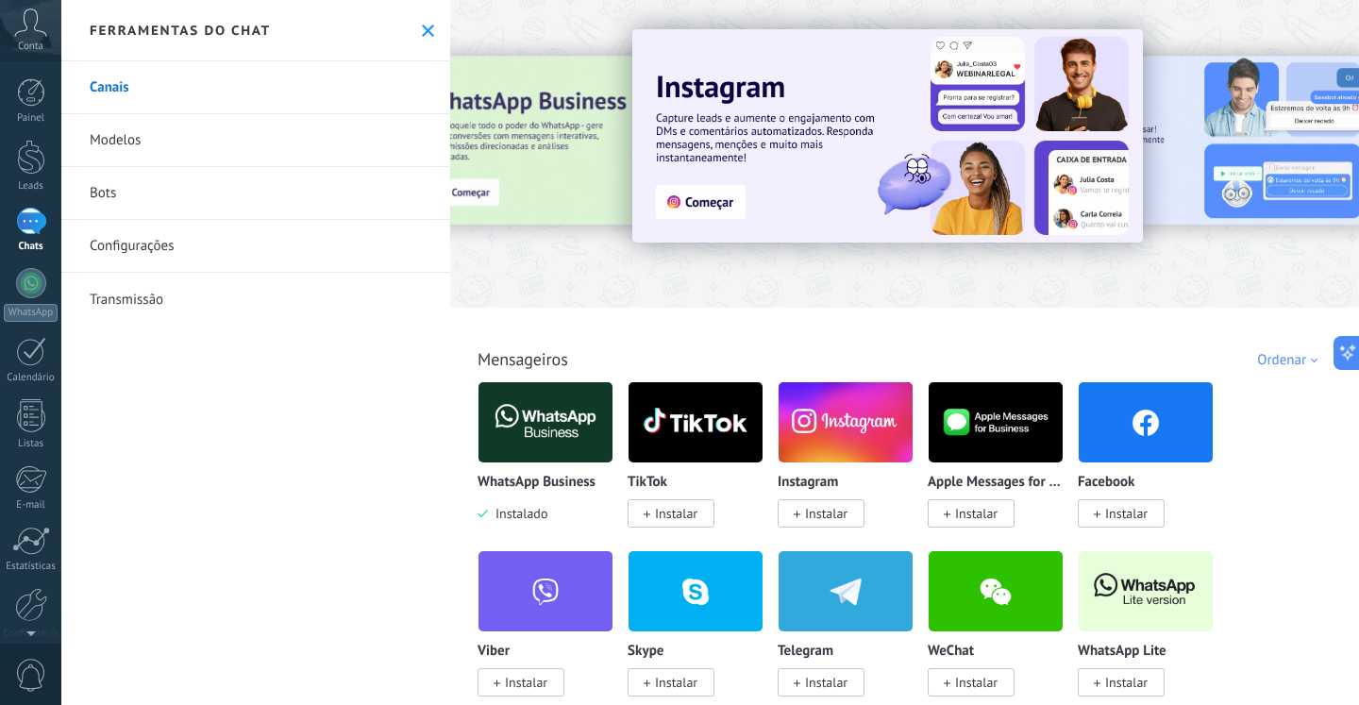
click at [551, 431] on img at bounding box center [546, 423] width 134 height 92
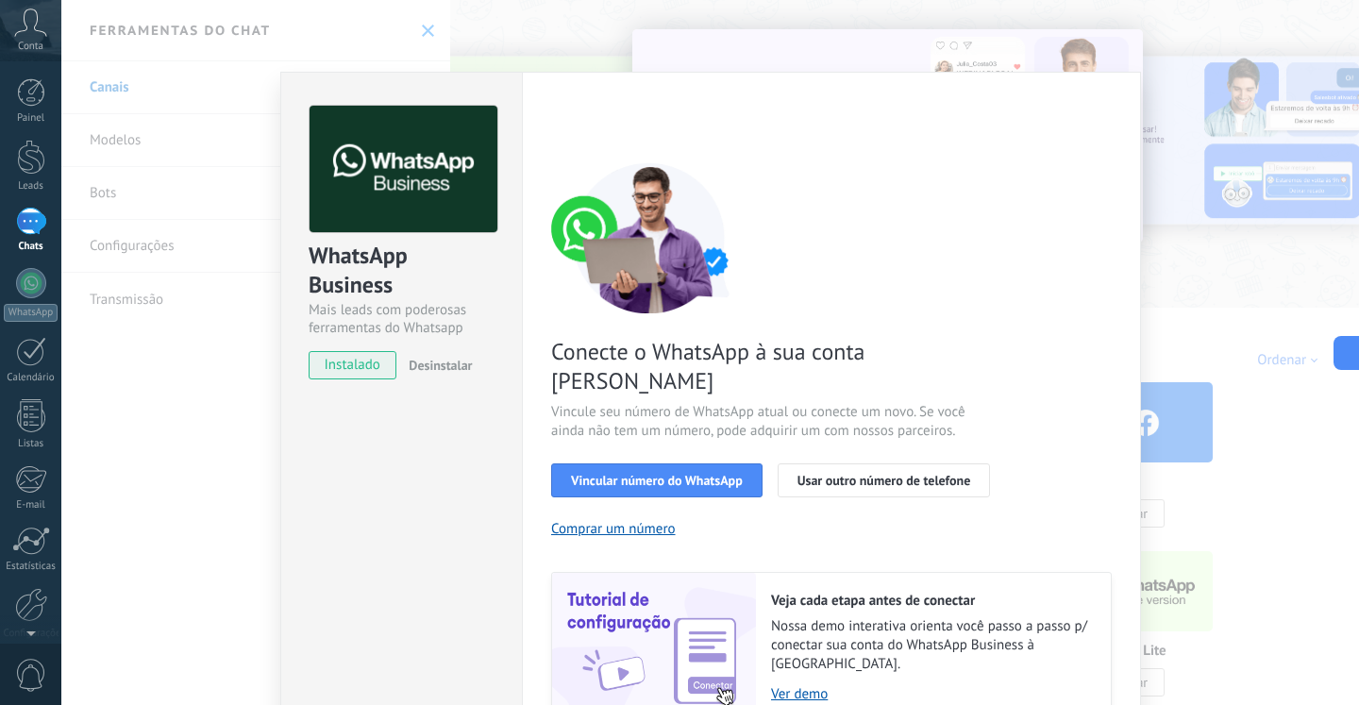
scroll to position [59, 0]
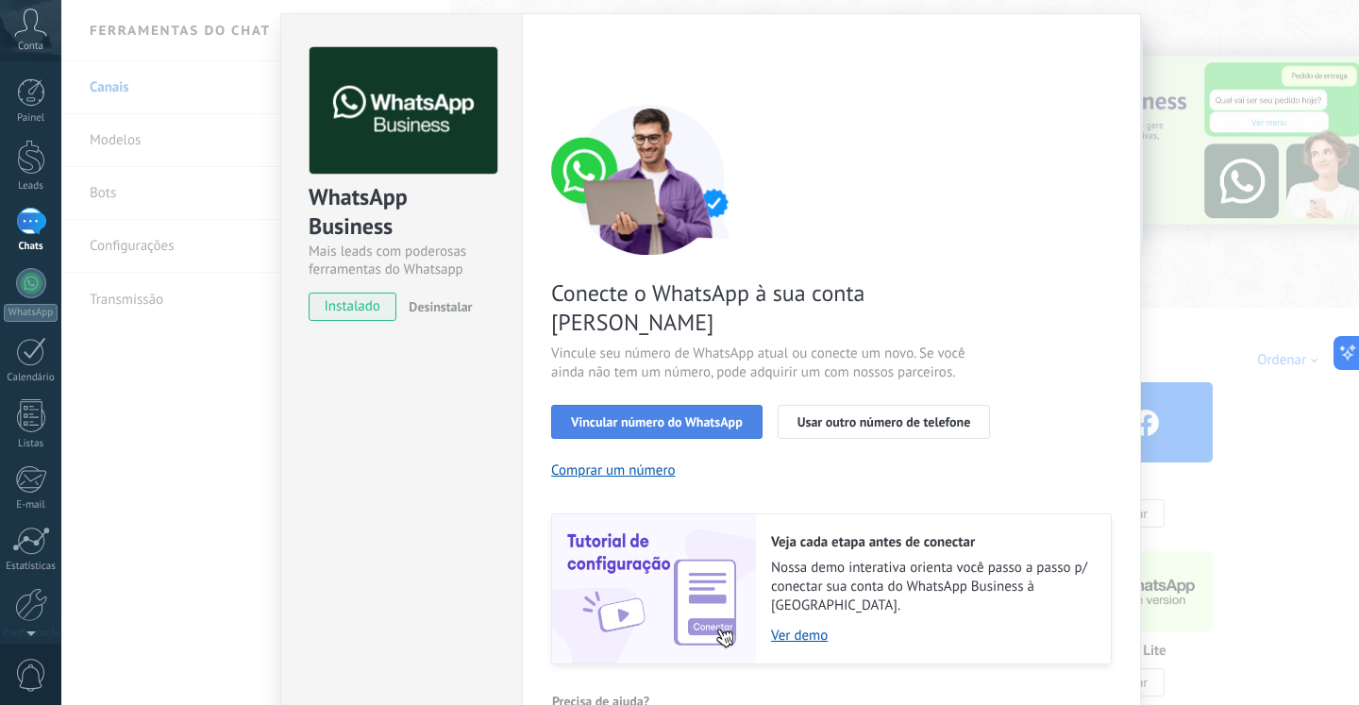
click at [706, 415] on span "Vincular número do WhatsApp" at bounding box center [657, 421] width 172 height 13
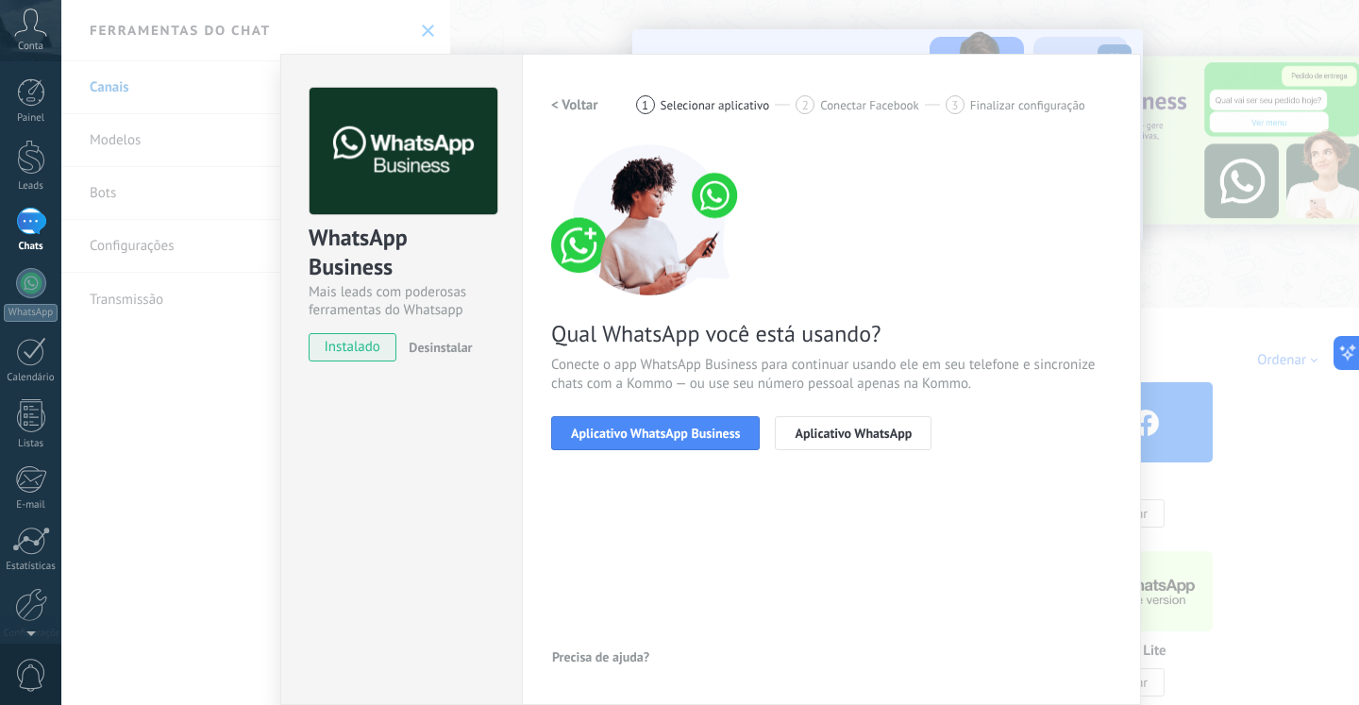
scroll to position [18, 0]
click at [719, 427] on span "Aplicativo WhatsApp Business" at bounding box center [655, 433] width 169 height 13
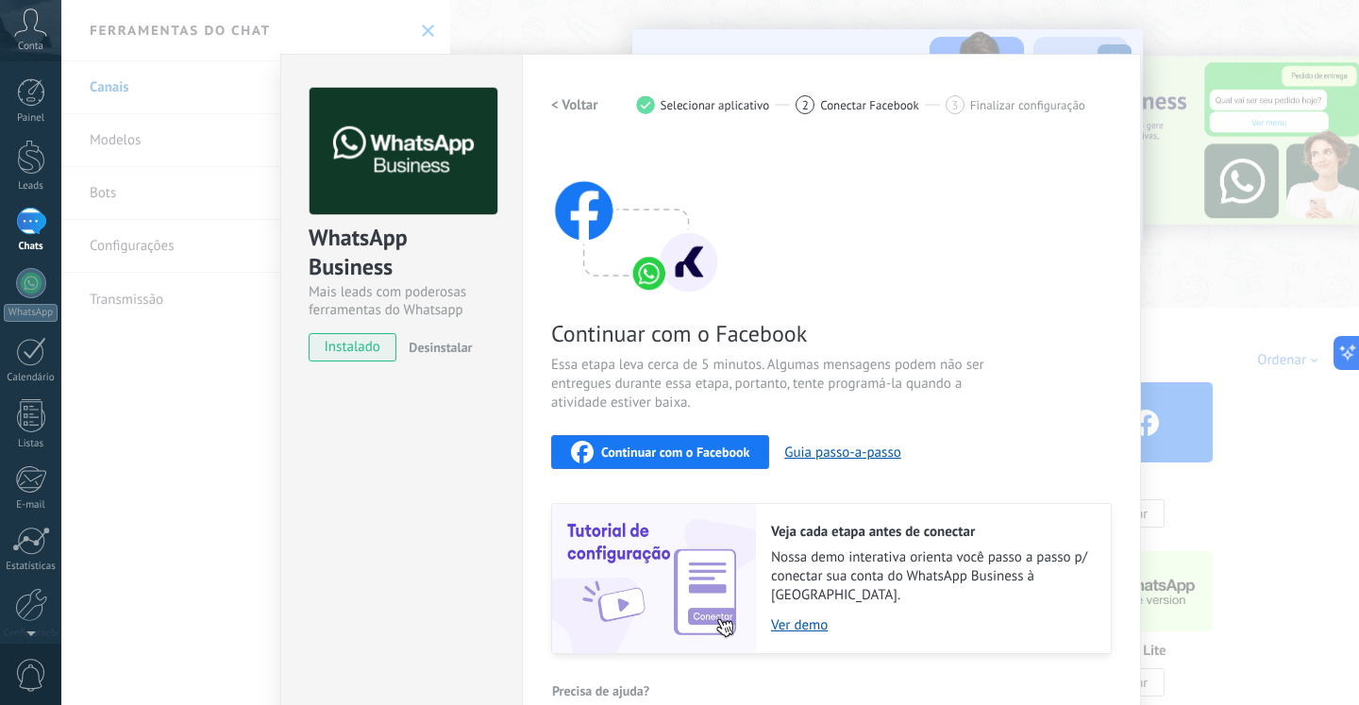
scroll to position [37, 0]
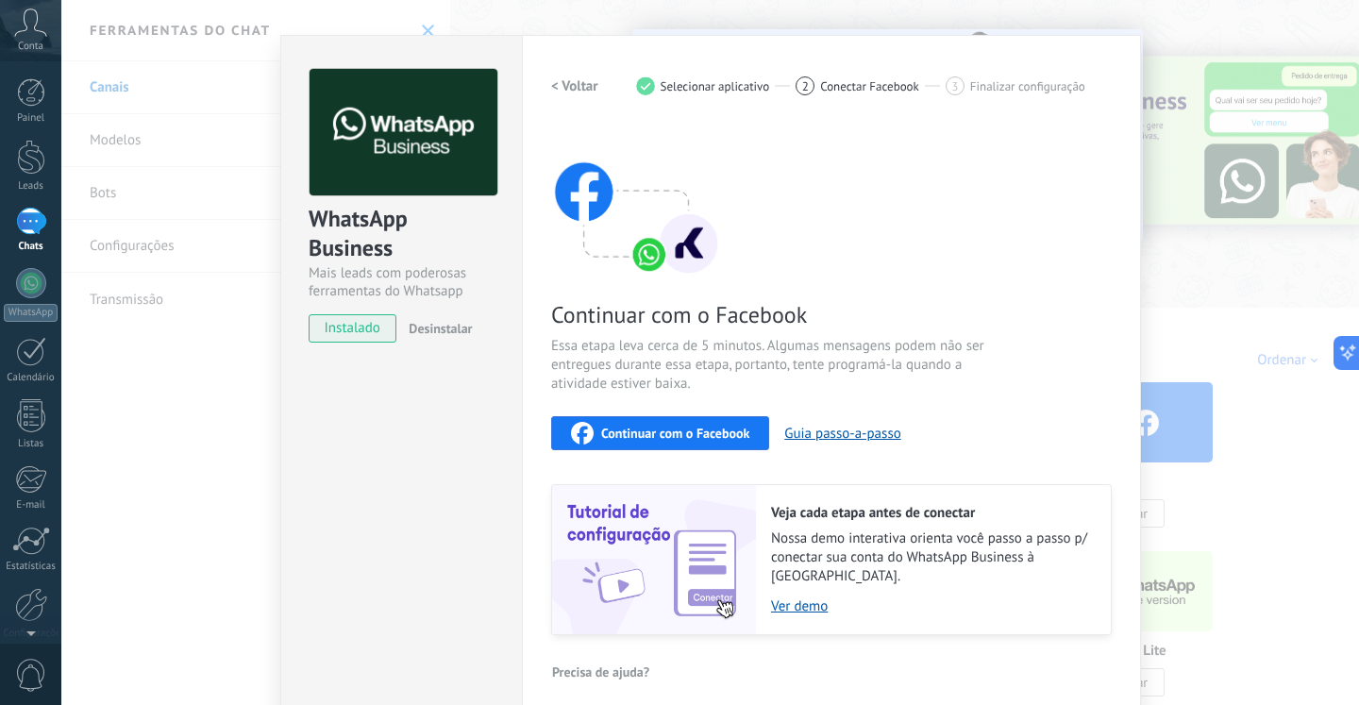
click at [677, 429] on span "Continuar com o Facebook" at bounding box center [675, 433] width 148 height 13
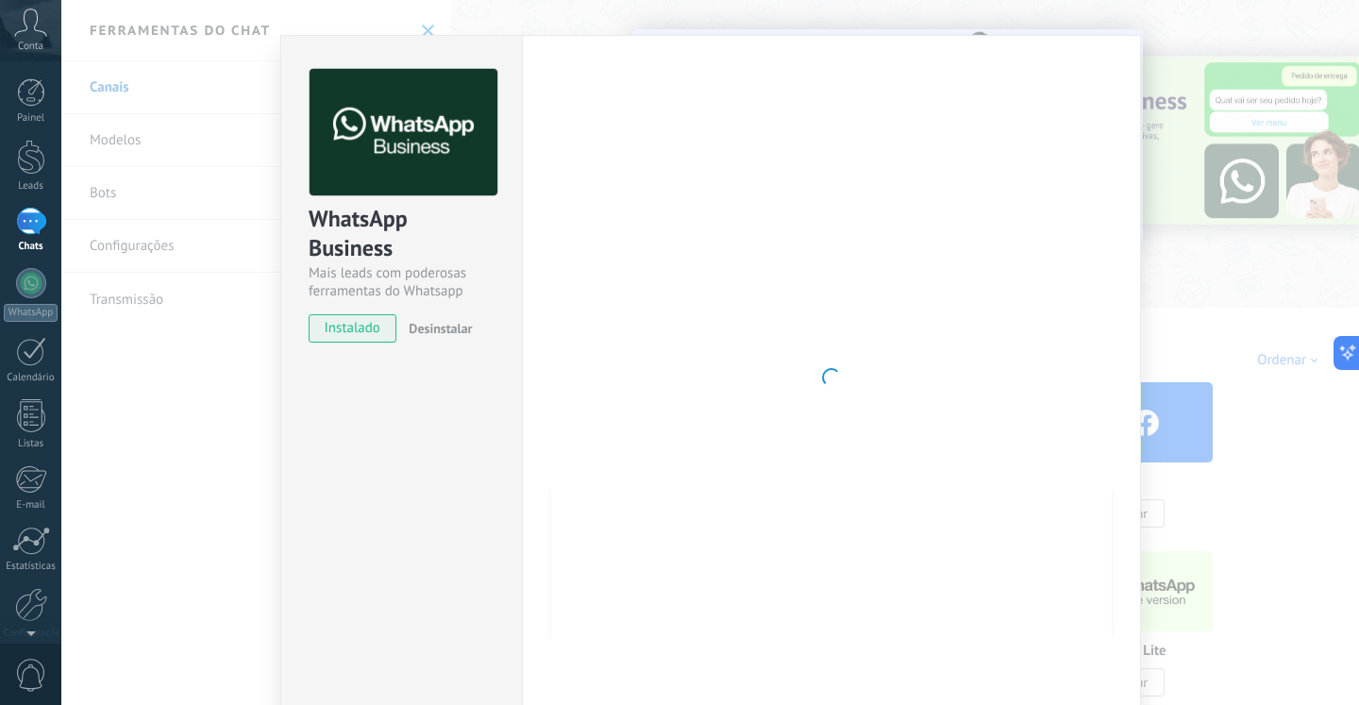
click at [827, 339] on div at bounding box center [831, 377] width 561 height 617
click at [359, 333] on span "instalado" at bounding box center [353, 328] width 86 height 28
click at [37, 282] on div at bounding box center [31, 283] width 30 height 30
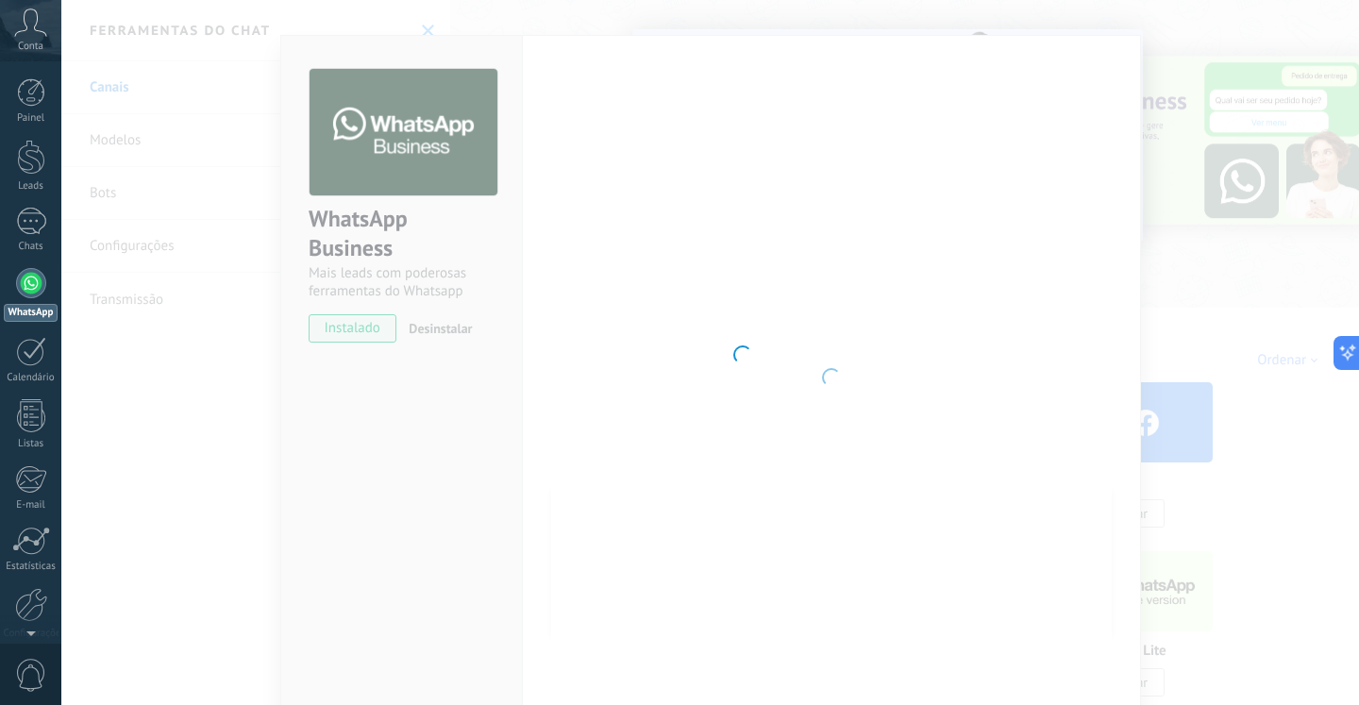
scroll to position [37, 0]
click at [37, 282] on div at bounding box center [31, 283] width 30 height 30
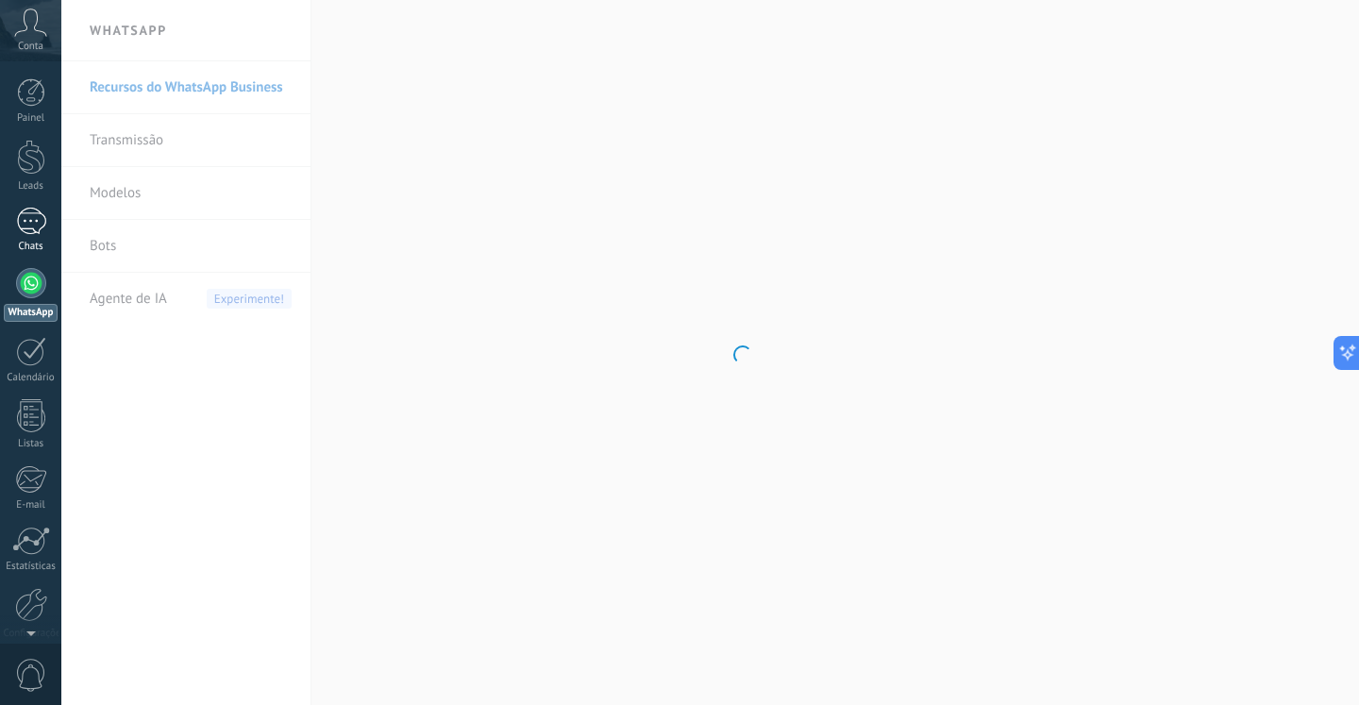
click at [18, 221] on div "1" at bounding box center [31, 221] width 30 height 27
click at [30, 222] on div "1" at bounding box center [31, 221] width 30 height 27
